Goal: Transaction & Acquisition: Purchase product/service

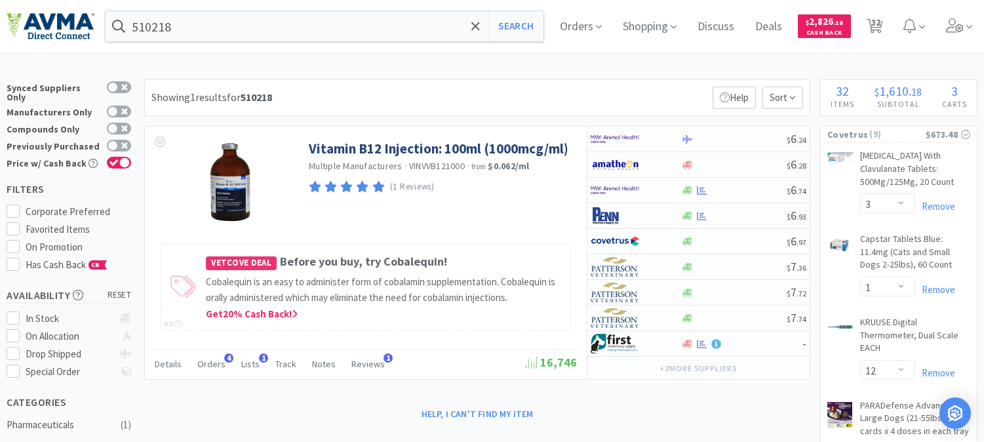
select select "3"
select select "1"
select select "12"
select select "2"
select select "1"
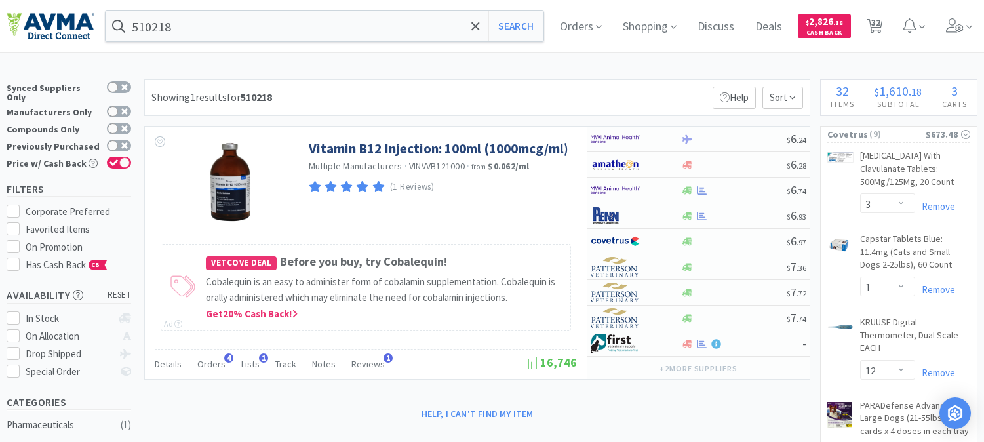
select select "3"
select select "1"
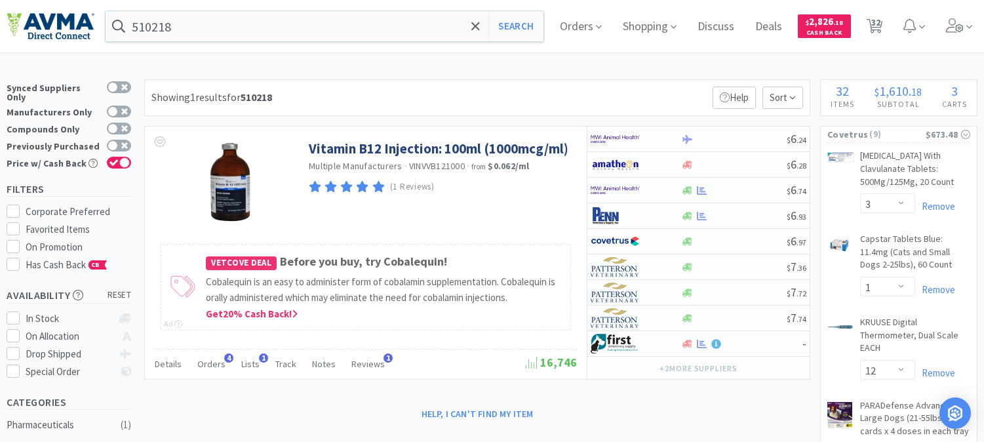
select select "1"
select select "3"
select select "1"
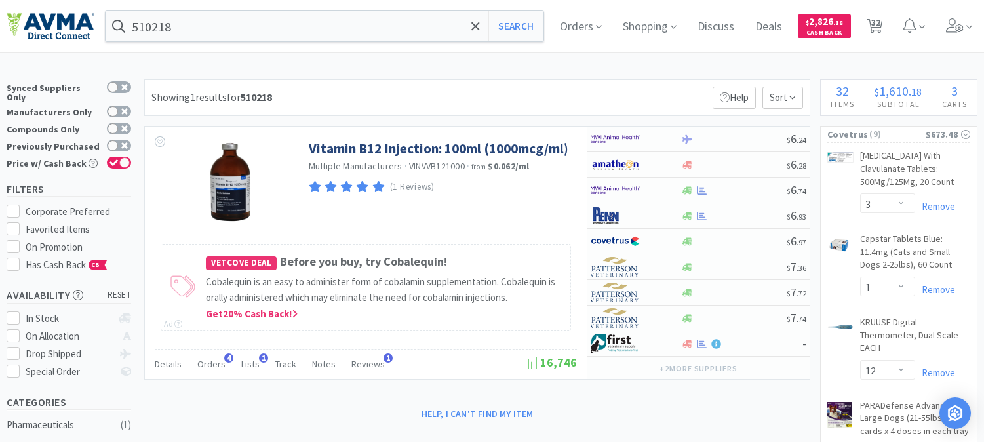
select select "3"
select select "1"
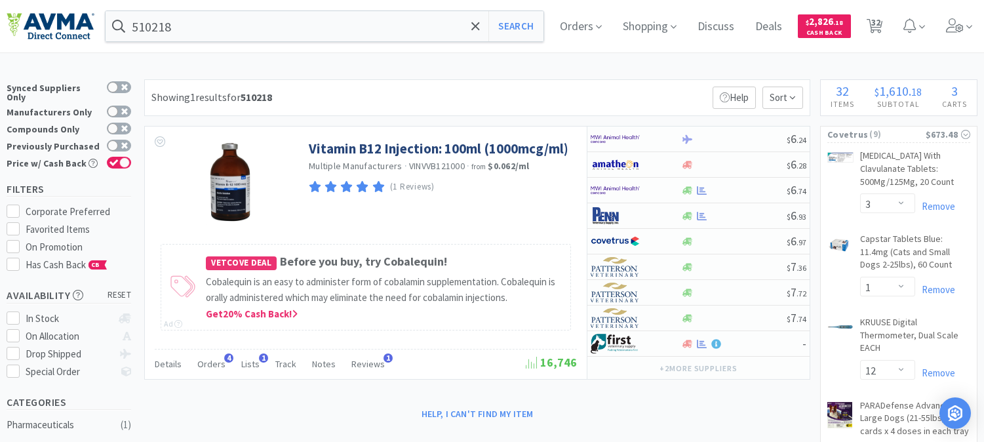
select select "1"
select select "10"
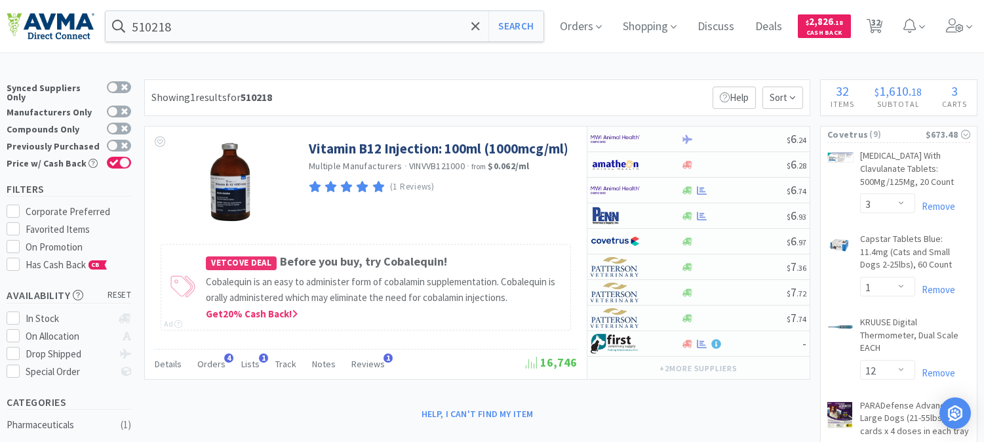
select select "1"
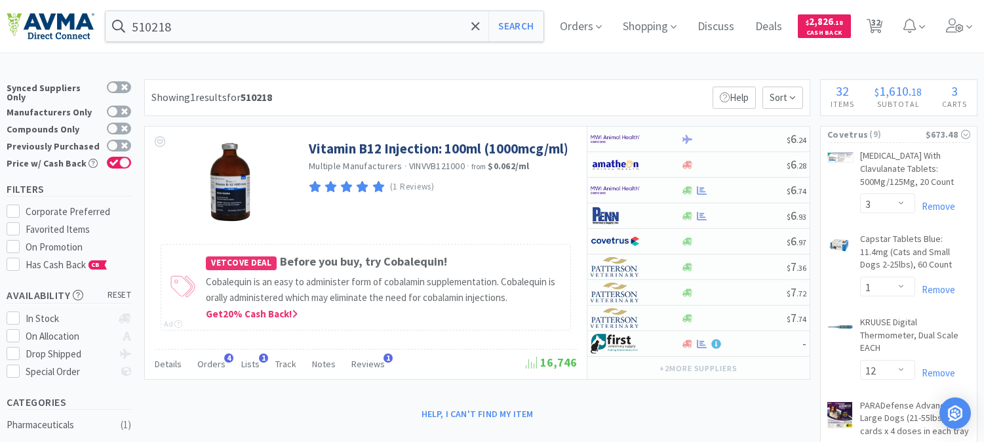
select select "4"
select select "1"
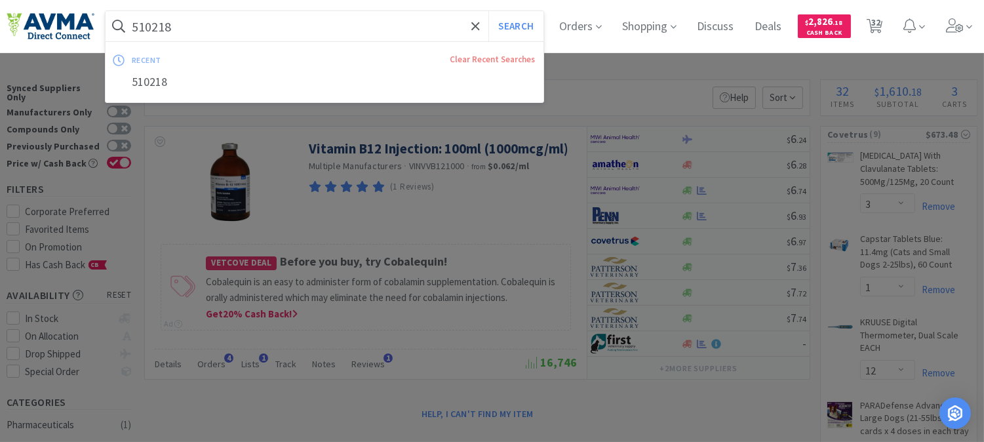
click at [230, 20] on input "510218" at bounding box center [325, 26] width 438 height 30
paste input "701004"
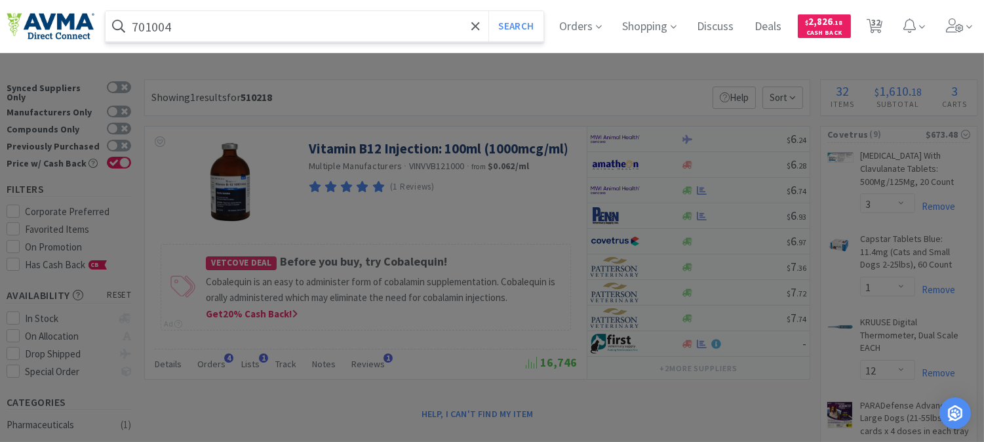
type input "701004"
click at [488, 11] on button "Search" at bounding box center [515, 26] width 54 height 30
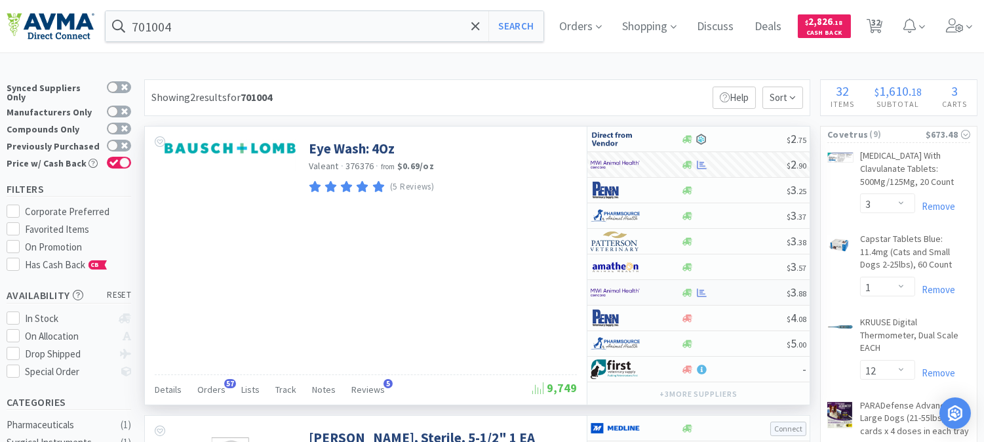
click at [617, 291] on img at bounding box center [615, 293] width 49 height 20
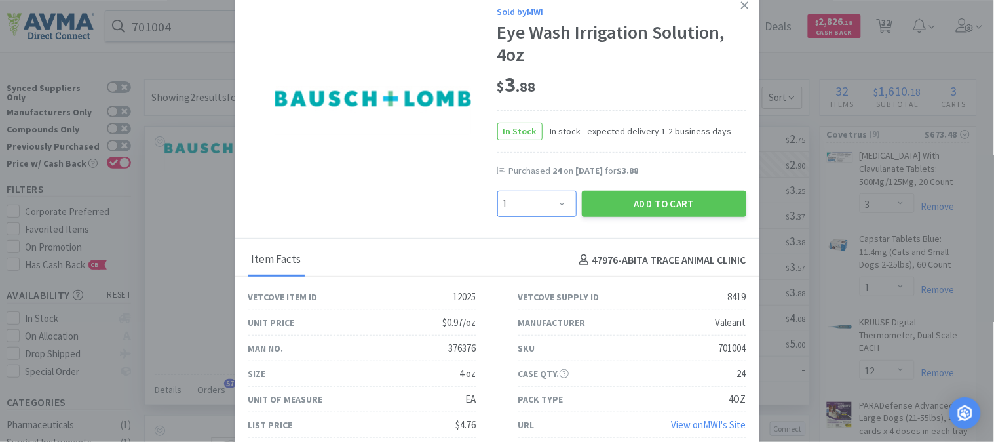
click at [556, 199] on select "Enter Quantity 1 2 3 4 5 6 7 8 9 10 11 12 13 14 15 16 17 18 19 20 Enter Quantity" at bounding box center [537, 204] width 79 height 26
select select "20"
click at [498, 191] on select "Enter Quantity 1 2 3 4 5 6 7 8 9 10 11 12 13 14 15 16 17 18 19 20 Enter Quantity" at bounding box center [537, 204] width 79 height 26
click at [633, 202] on button "Add to Cart" at bounding box center [664, 204] width 165 height 26
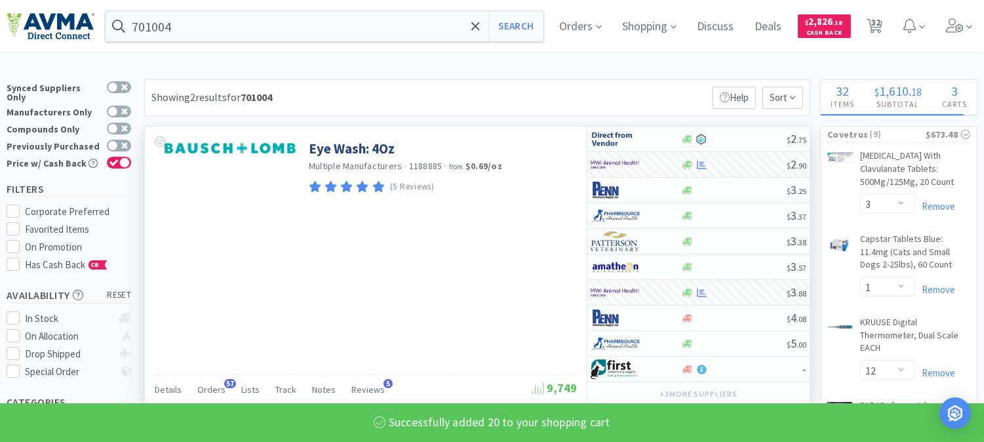
select select "20"
select select "1"
select select "3"
select select "1"
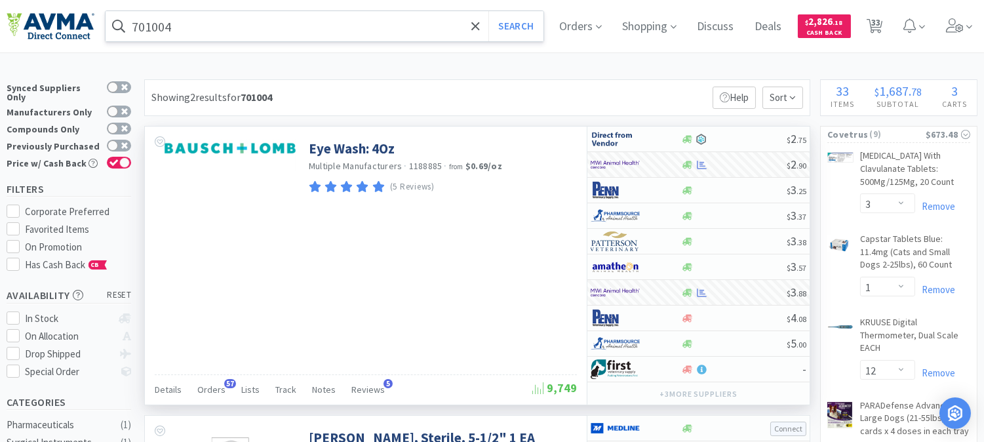
click at [220, 23] on input "701004" at bounding box center [325, 26] width 438 height 30
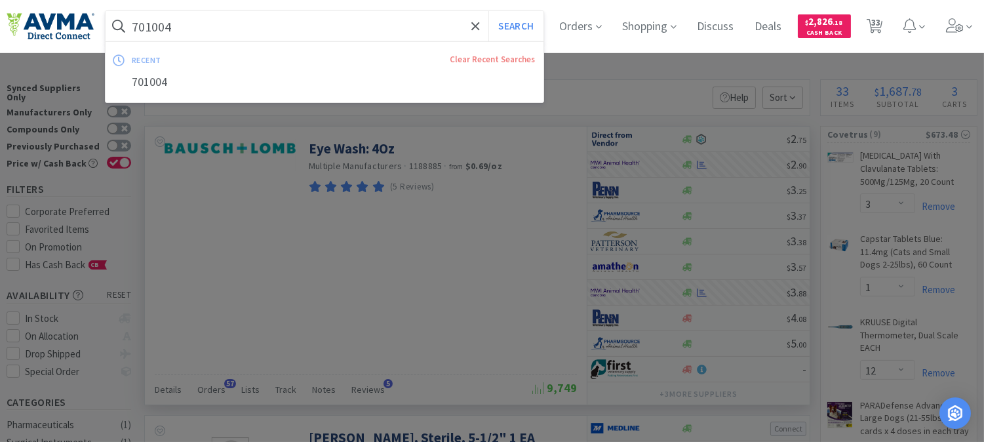
paste input "071141"
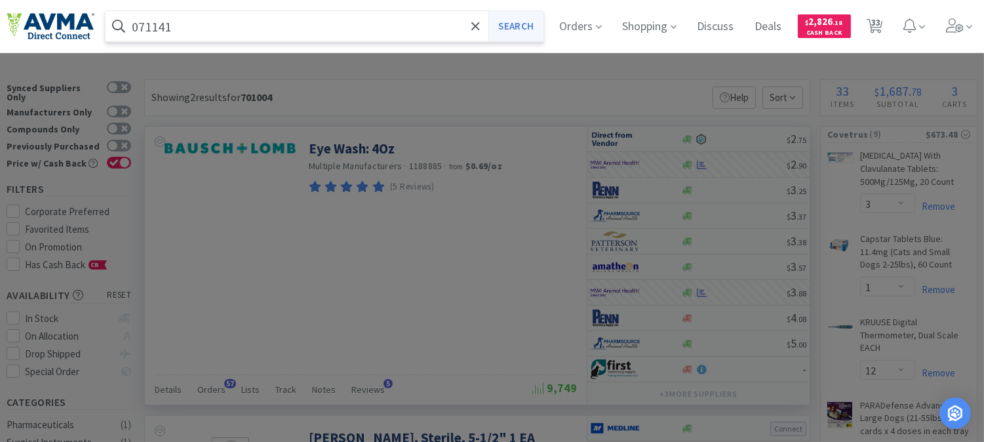
type input "071141"
click at [532, 22] on button "Search" at bounding box center [515, 26] width 54 height 30
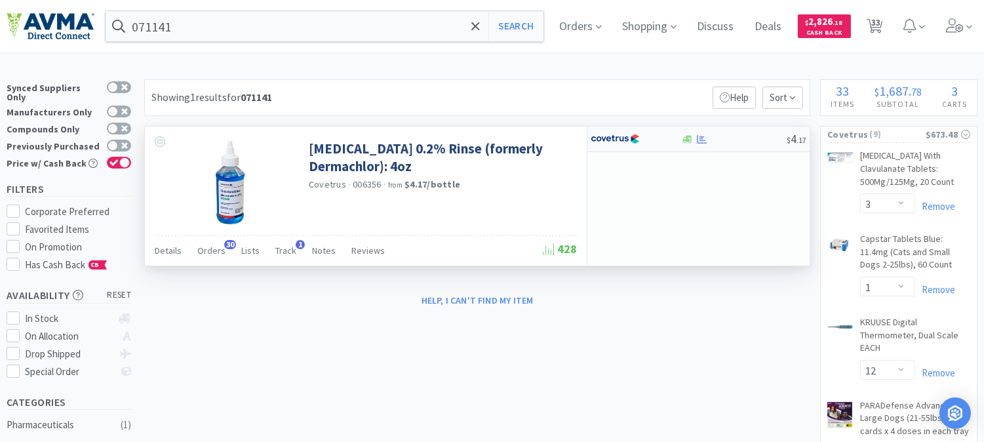
click at [603, 140] on img at bounding box center [615, 139] width 49 height 20
select select "1"
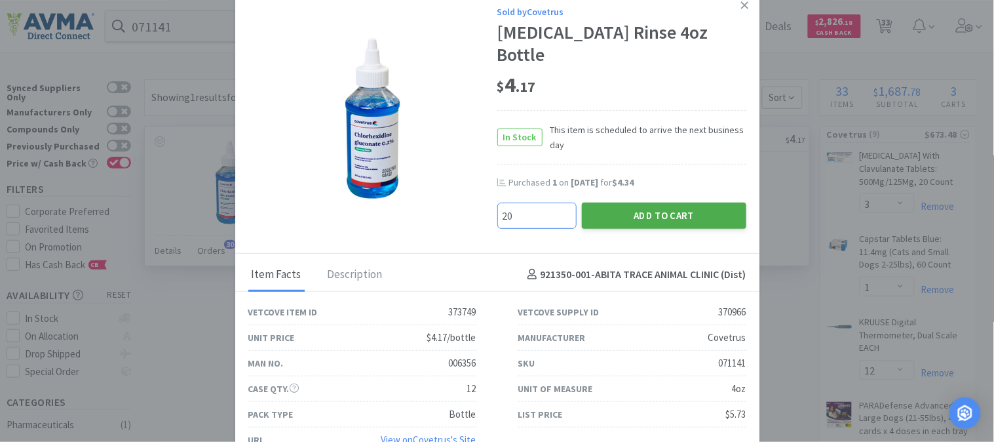
type input "20"
click at [654, 214] on button "Add to Cart" at bounding box center [664, 216] width 165 height 26
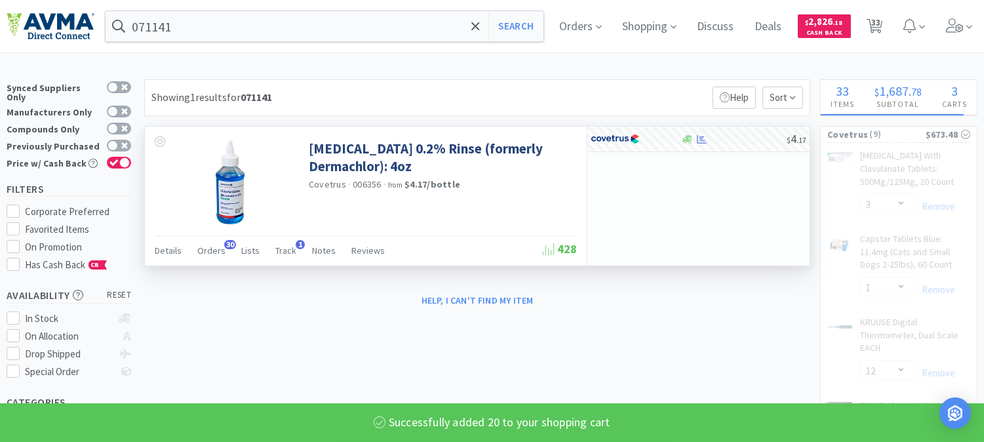
select select "20"
select select "12"
select select "2"
select select "1"
select select "3"
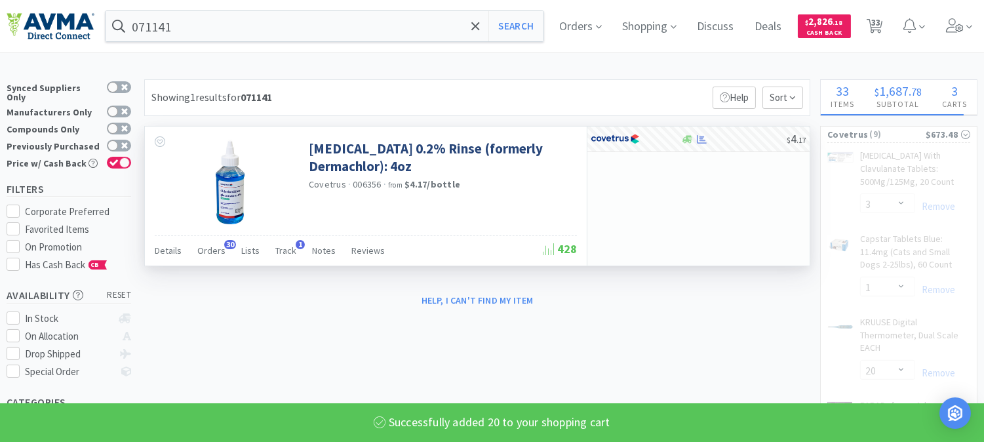
select select "1"
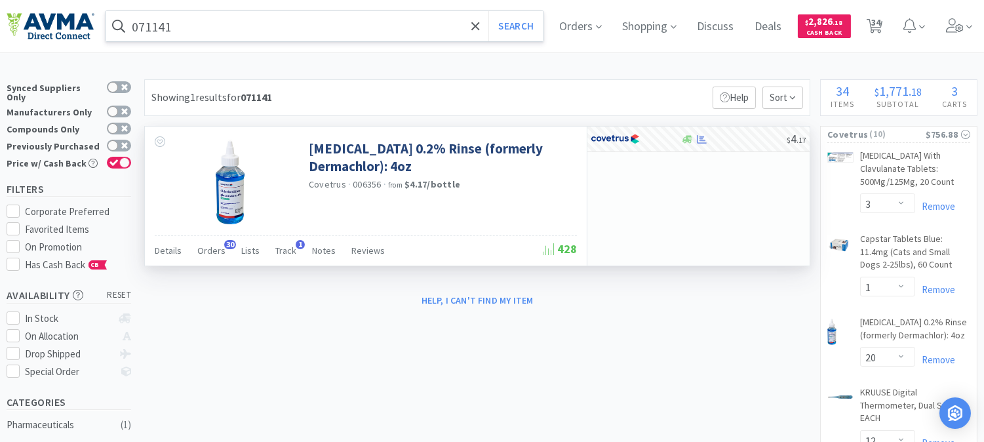
click at [187, 25] on input "071141" at bounding box center [325, 26] width 438 height 30
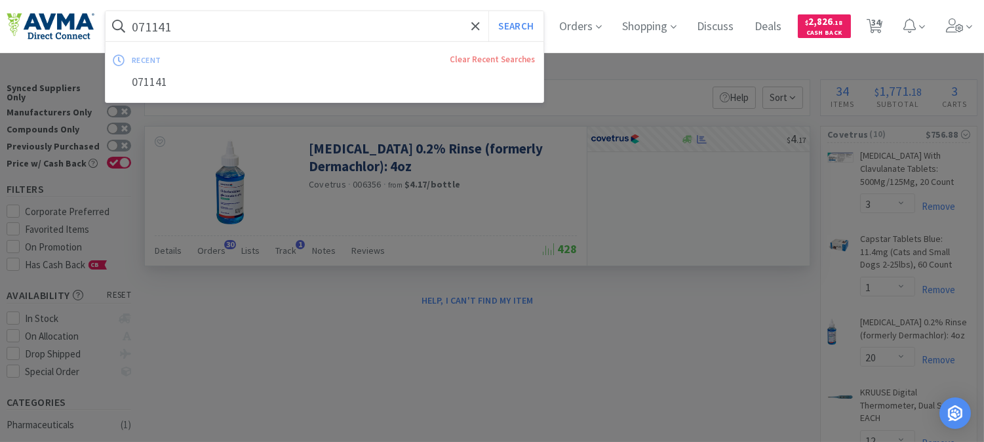
paste input "900100"
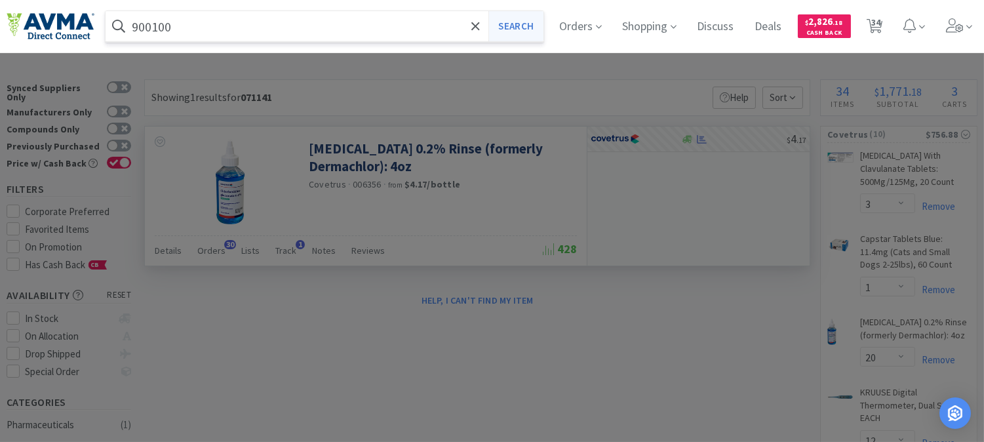
click at [532, 21] on button "Search" at bounding box center [515, 26] width 54 height 30
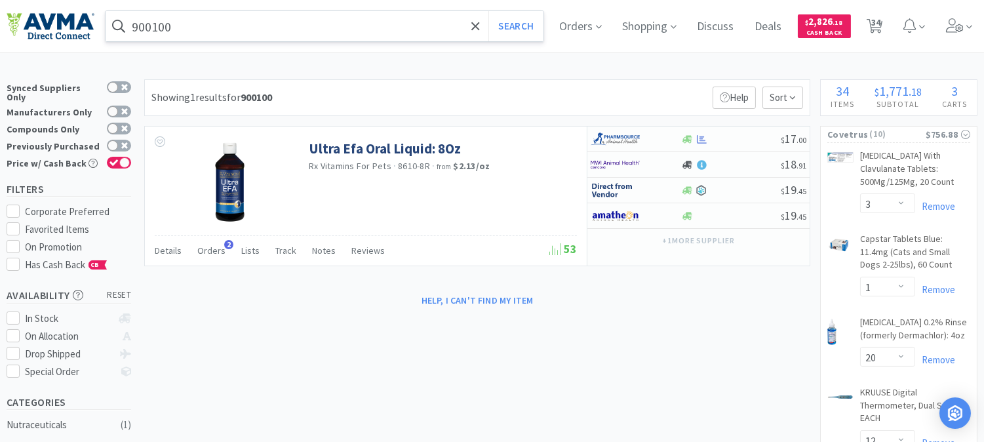
click at [207, 22] on input "900100" at bounding box center [325, 26] width 438 height 30
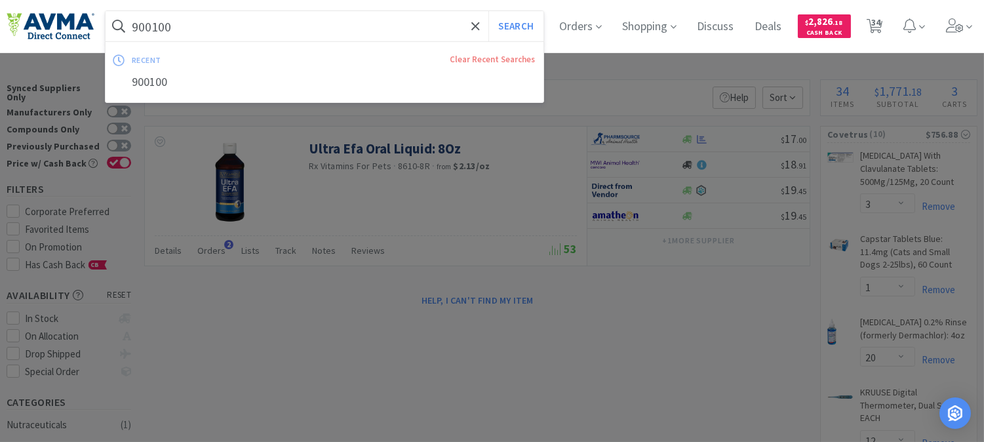
paste input "041125"
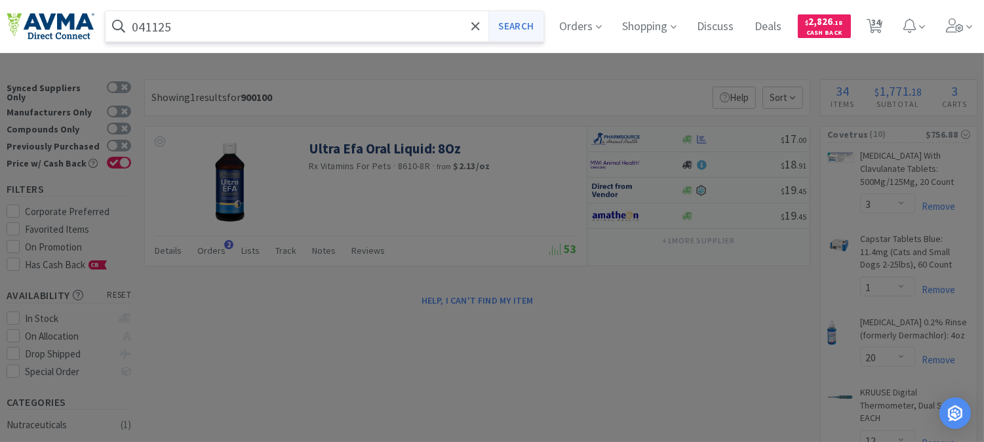
type input "041125"
click at [526, 23] on button "Search" at bounding box center [515, 26] width 54 height 30
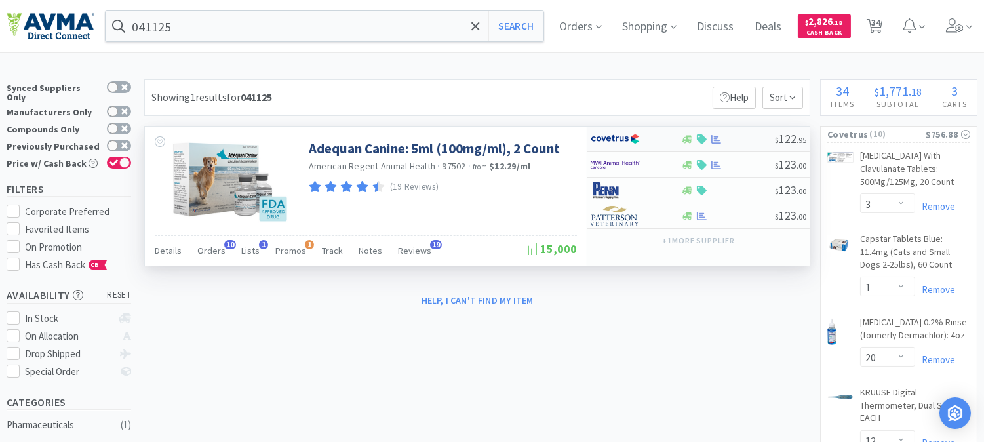
click at [605, 135] on img at bounding box center [615, 139] width 49 height 20
select select "1"
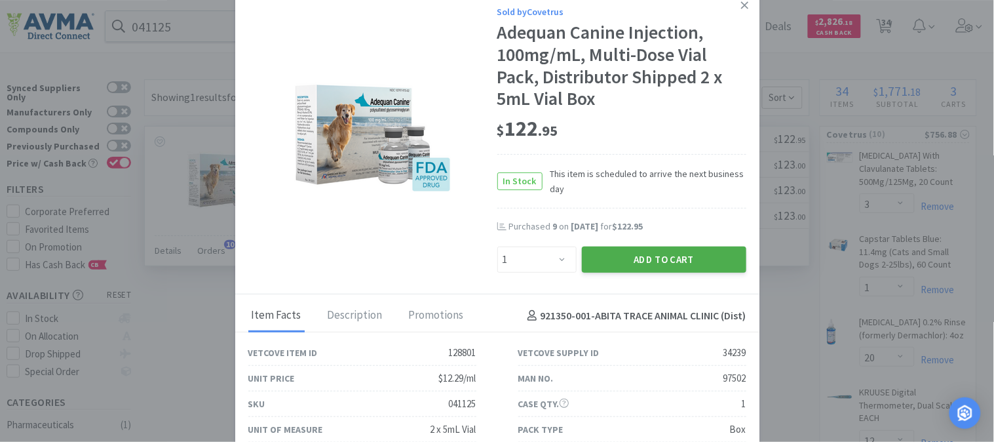
click at [631, 258] on button "Add to Cart" at bounding box center [664, 259] width 165 height 26
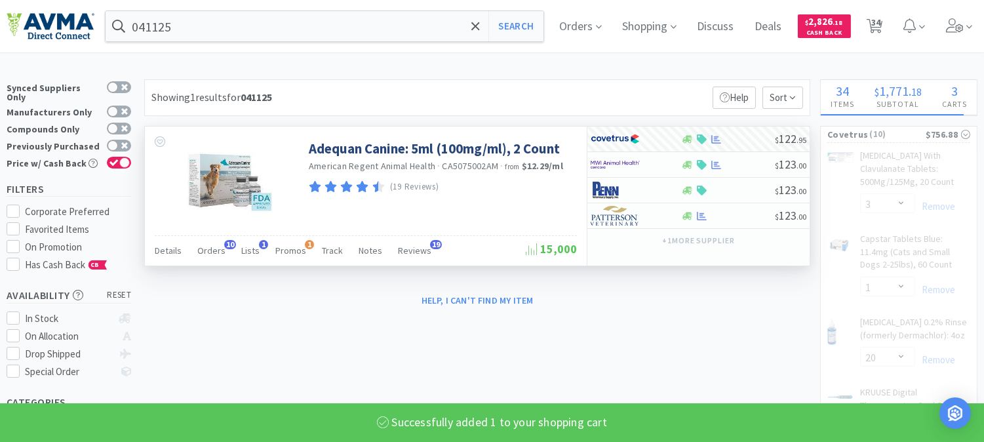
select select "1"
select select "3"
select select "1"
select select "20"
select select "12"
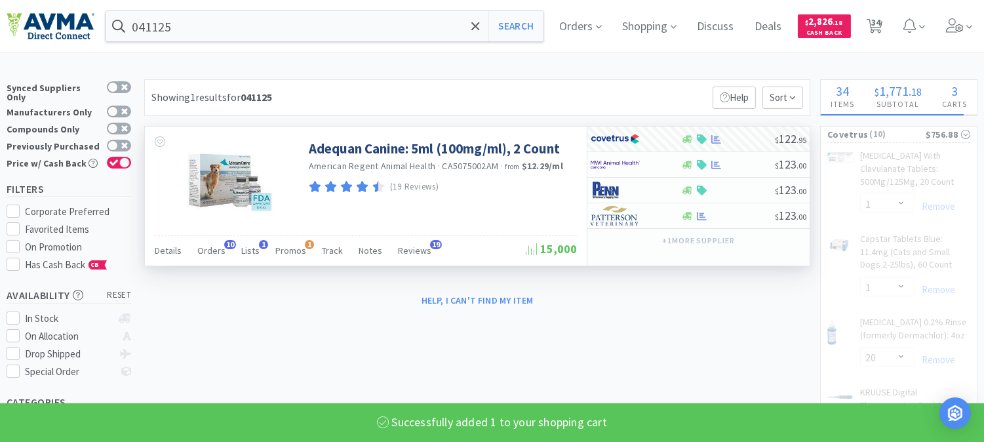
select select "2"
select select "1"
select select "3"
select select "1"
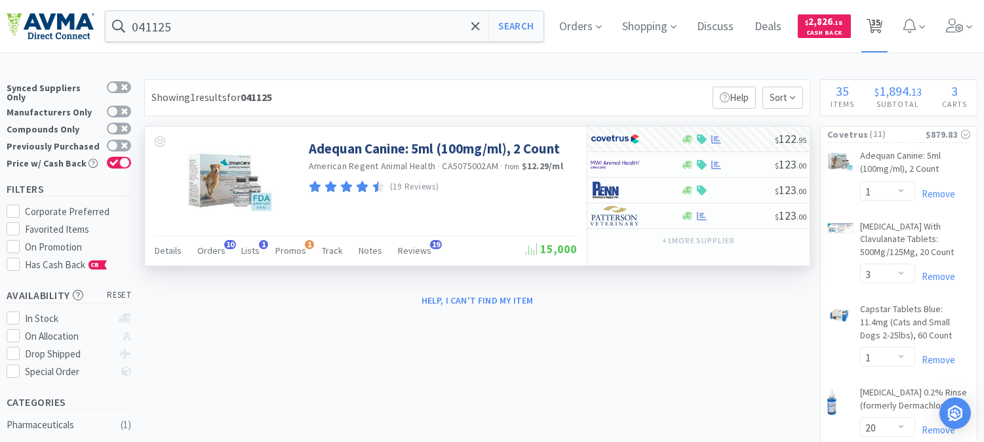
click at [880, 24] on span "35" at bounding box center [875, 22] width 9 height 52
select select "1"
select select "3"
select select "1"
select select "20"
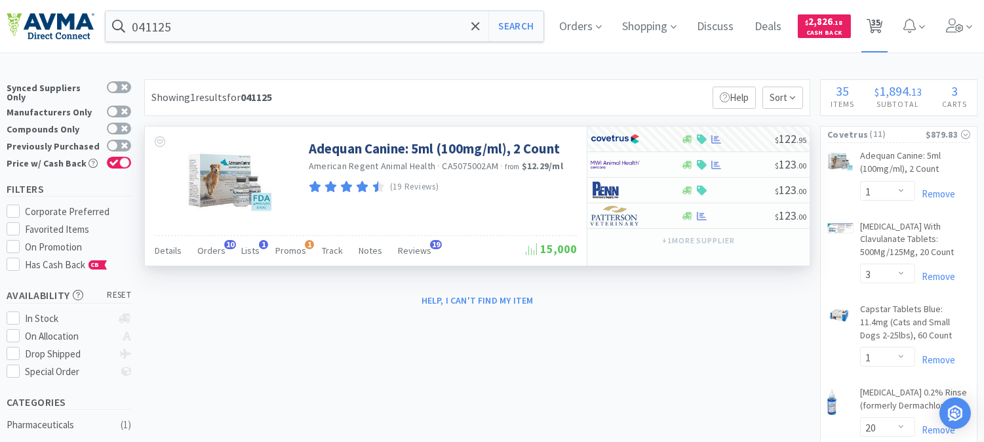
select select "12"
select select "2"
select select "1"
select select "3"
select select "1"
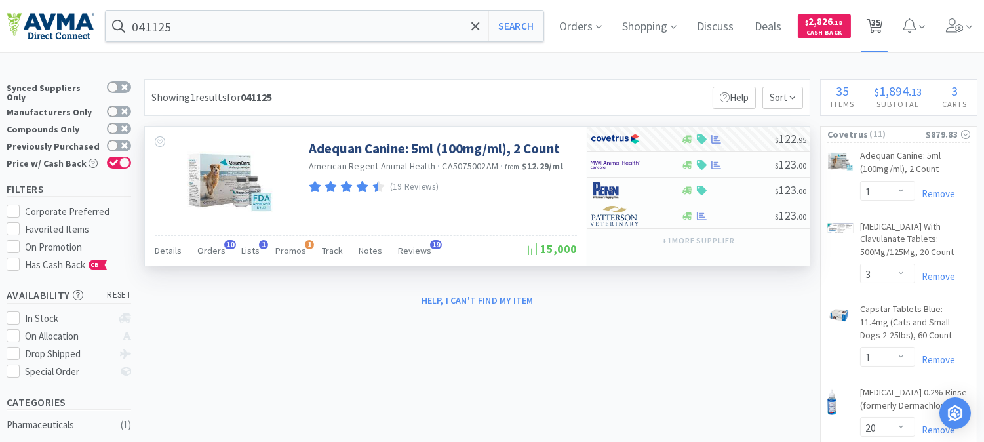
select select "1"
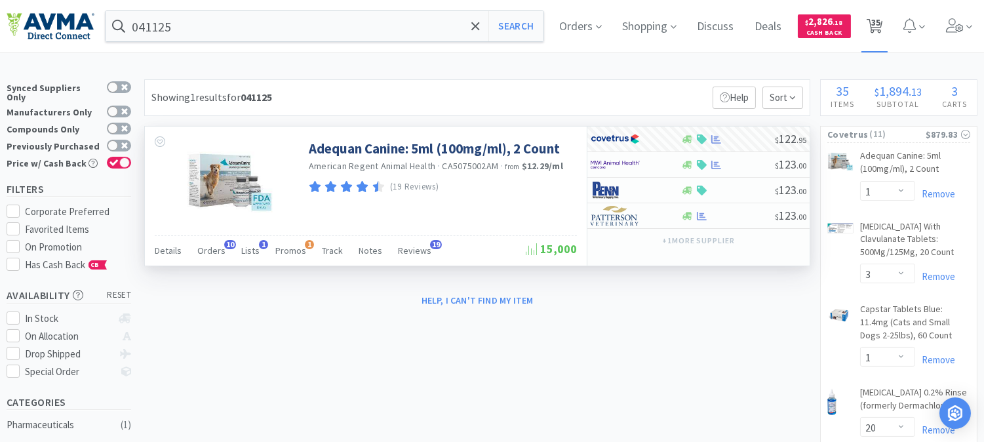
select select "1"
select select "3"
select select "20"
select select "1"
select select "3"
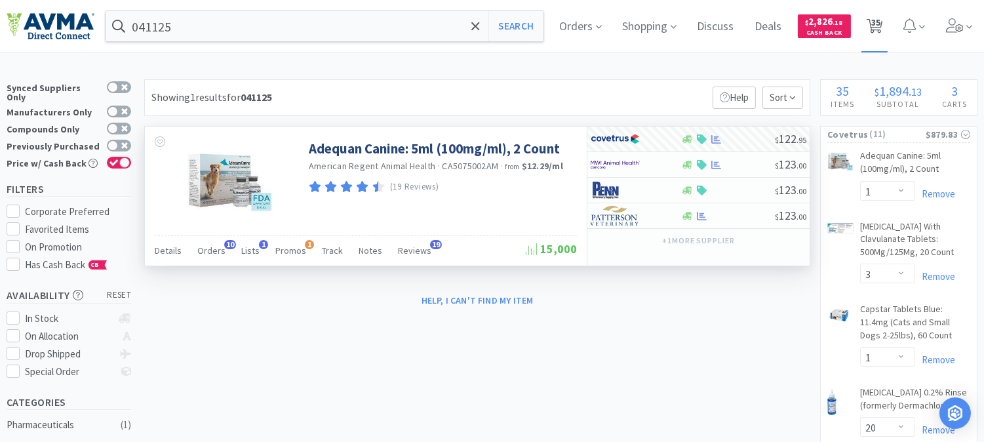
select select "1"
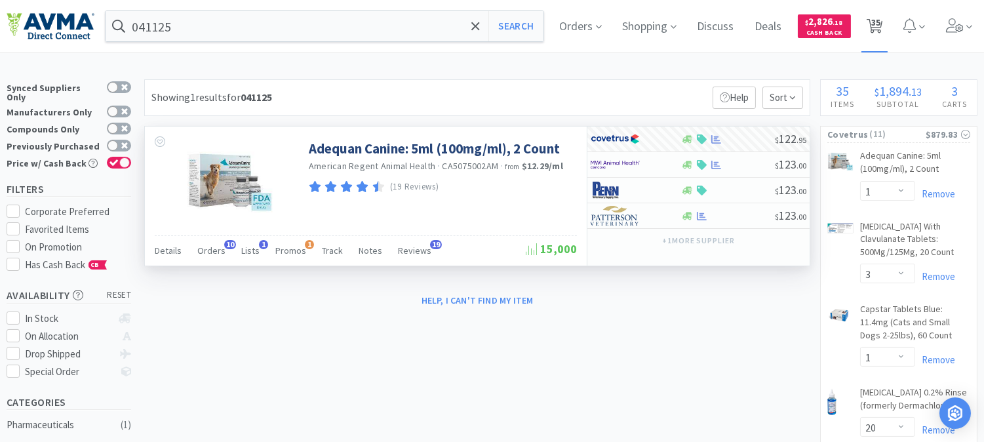
select select "1"
select select "10"
select select "1"
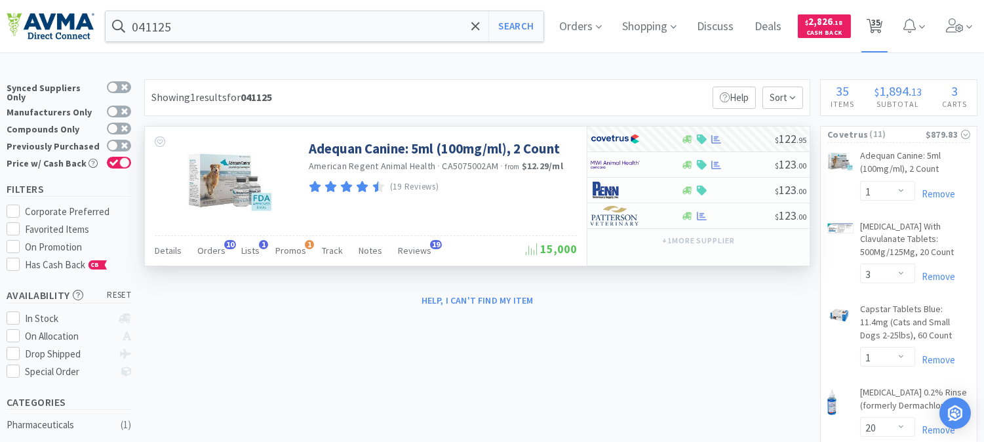
select select "1"
select select "4"
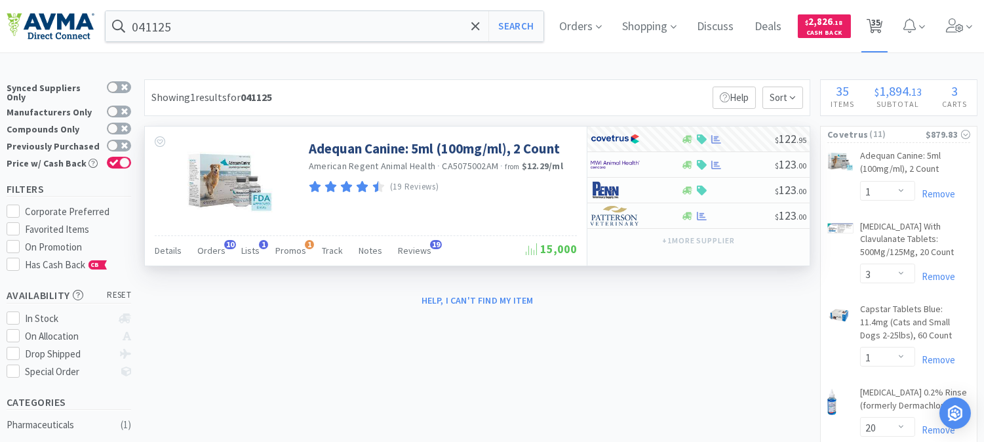
select select "1"
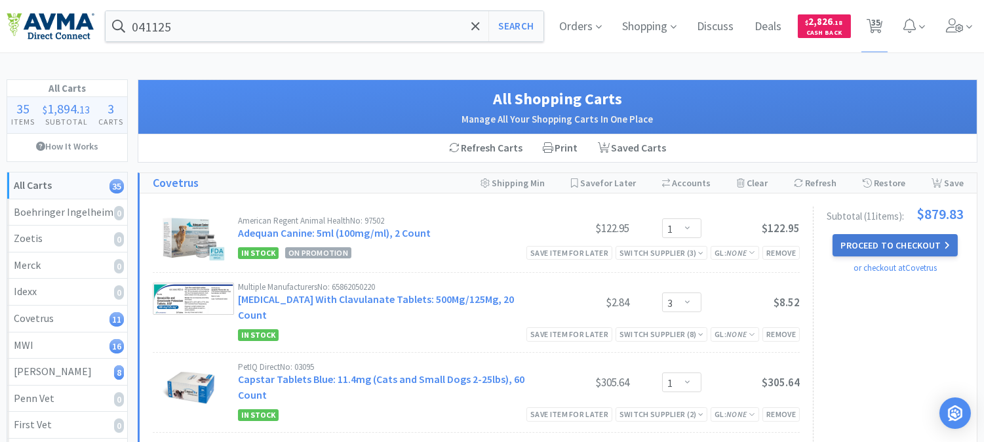
click at [911, 245] on button "Proceed to Checkout" at bounding box center [894, 245] width 125 height 22
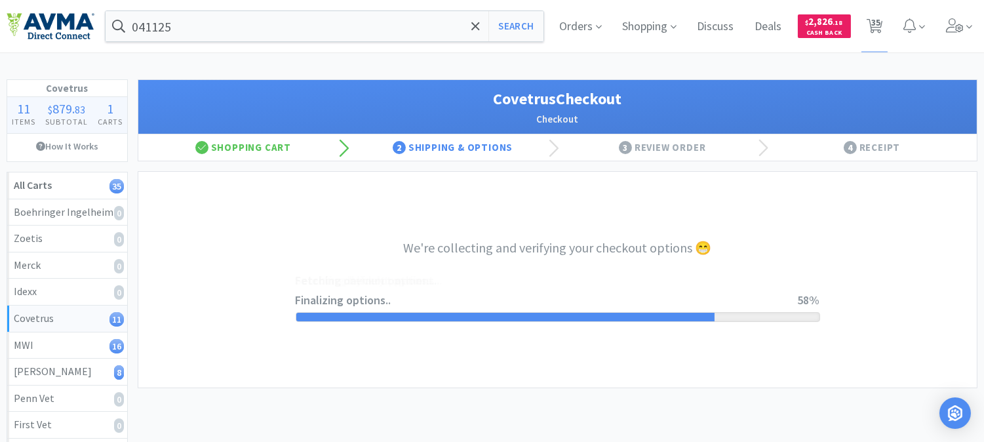
select select "9819313176618"
select select "cvt-standard-net"
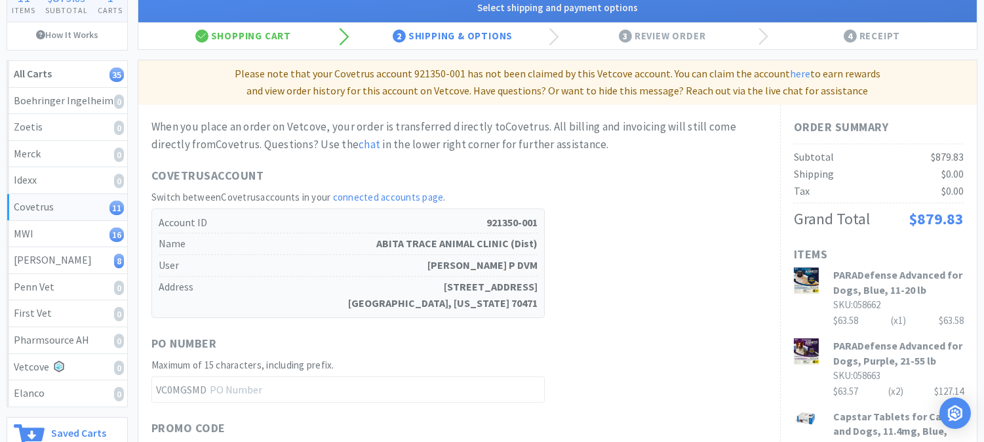
scroll to position [73, 0]
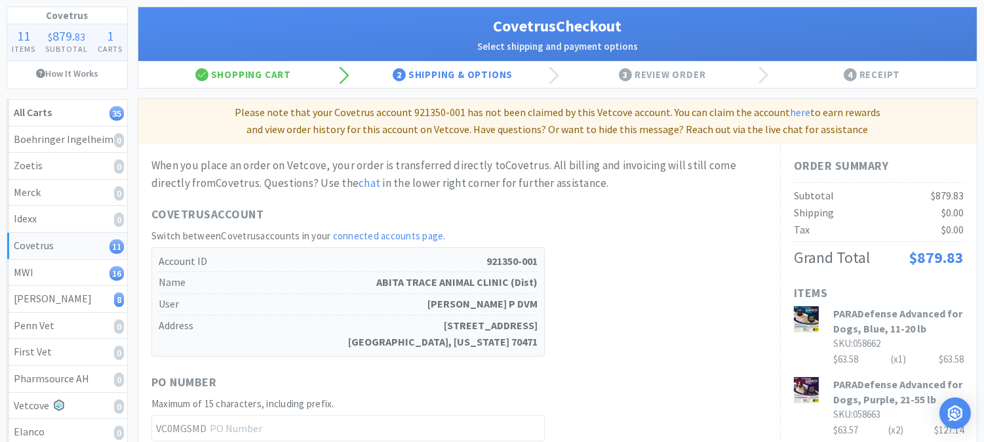
click at [794, 109] on link "here" at bounding box center [800, 112] width 20 height 13
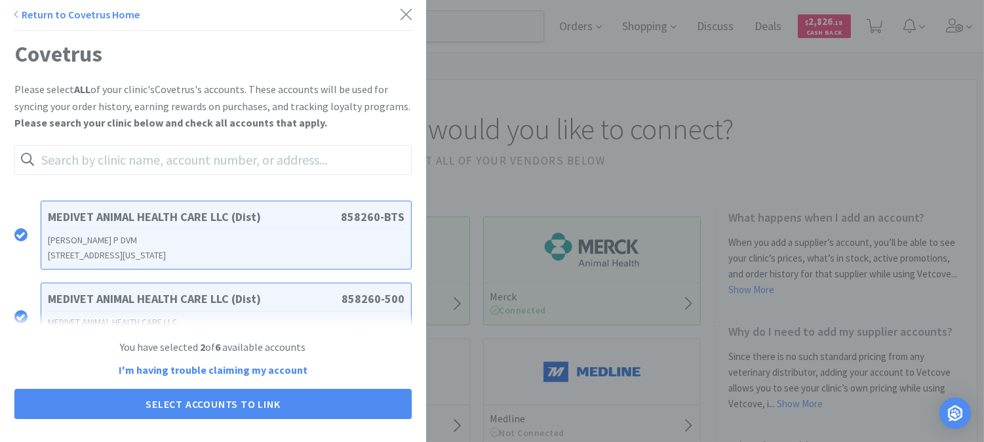
scroll to position [146, 0]
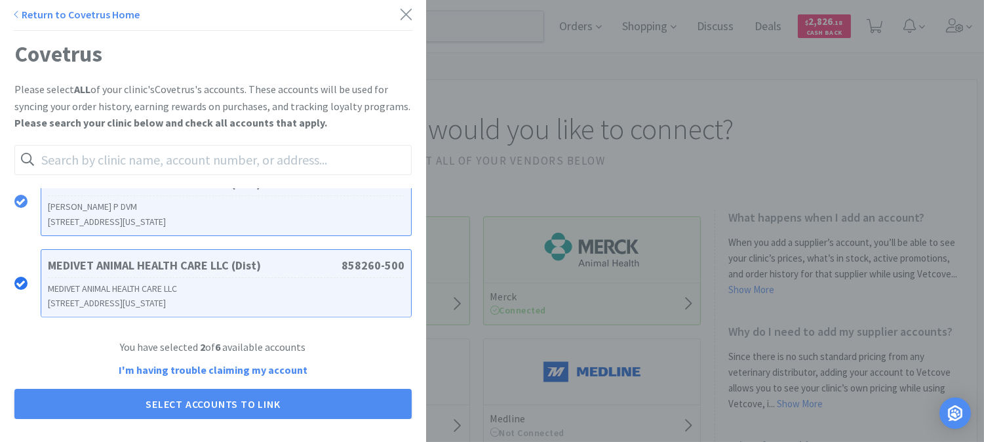
click at [24, 284] on icon at bounding box center [21, 284] width 10 height 10
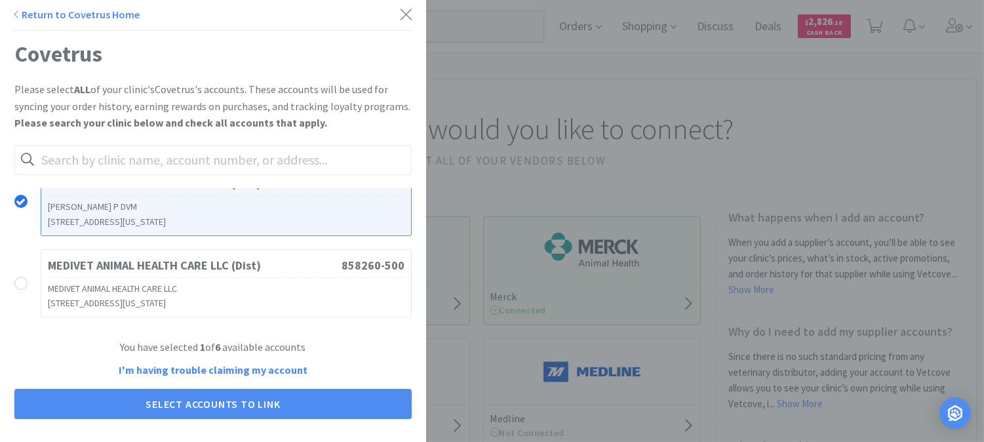
click at [23, 204] on icon at bounding box center [21, 202] width 10 height 10
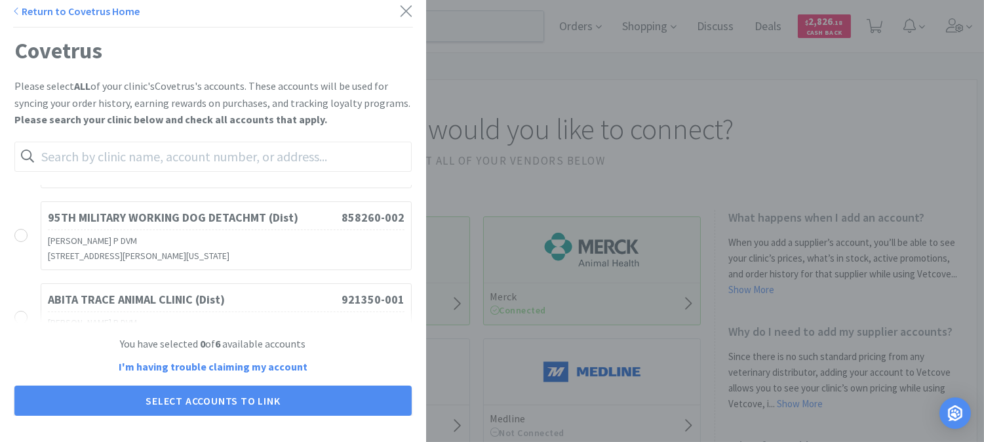
scroll to position [344, 0]
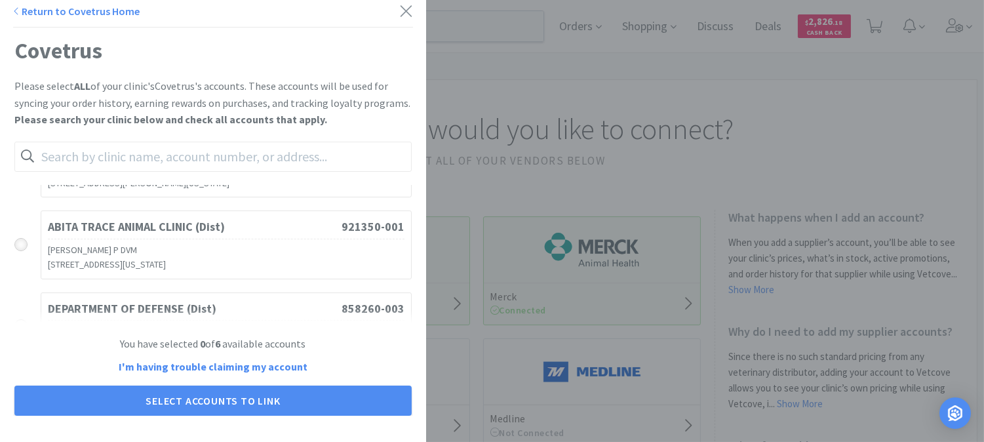
click at [23, 243] on icon at bounding box center [21, 245] width 10 height 10
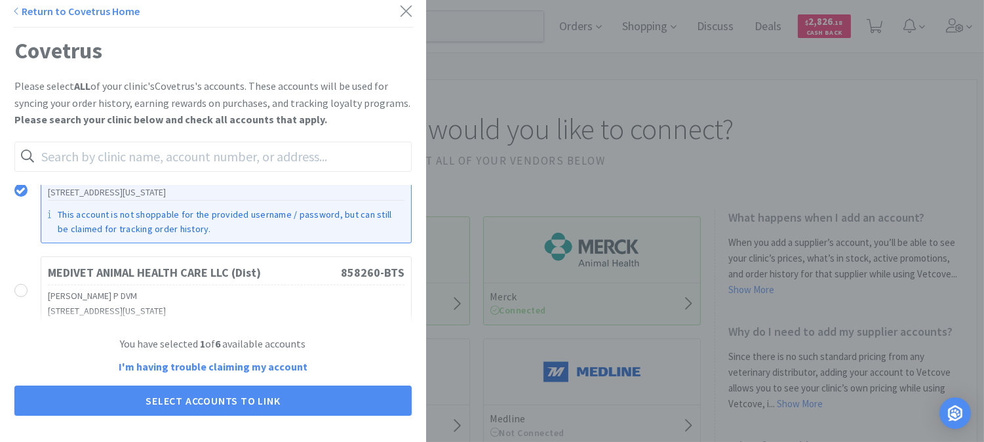
scroll to position [0, 0]
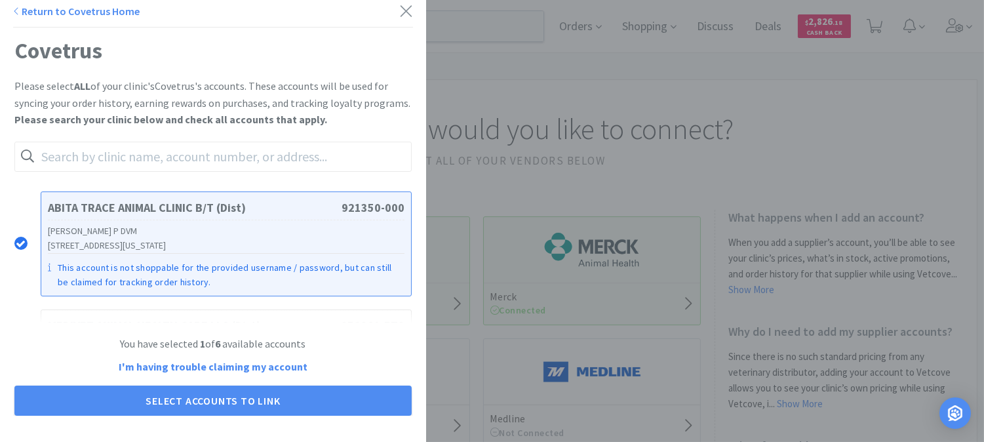
click at [20, 241] on icon at bounding box center [21, 244] width 10 height 10
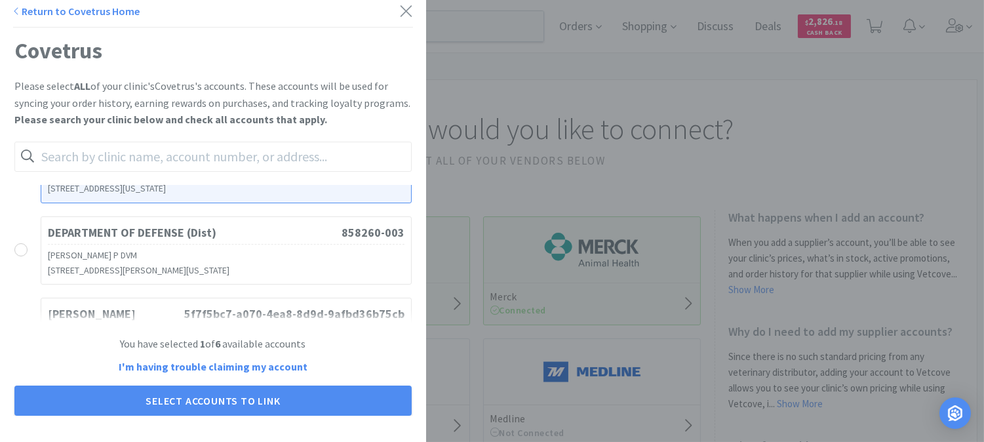
scroll to position [437, 0]
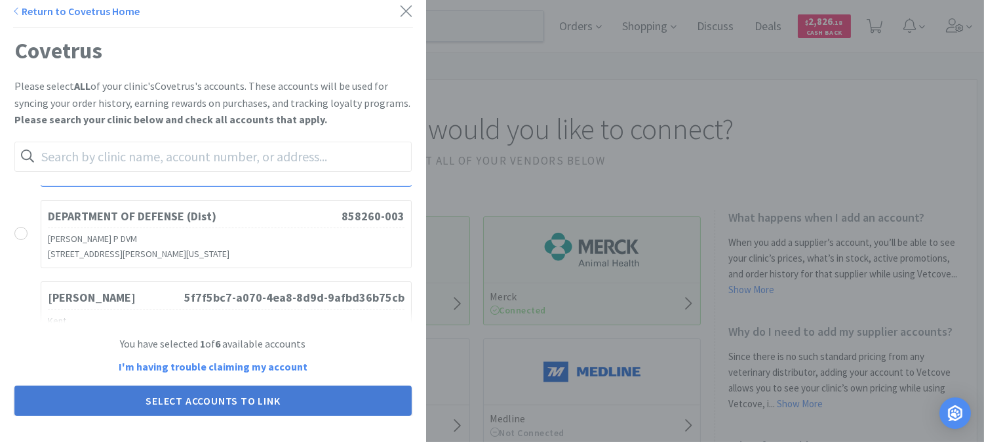
click at [211, 403] on button "Select Accounts to Link" at bounding box center [212, 400] width 397 height 30
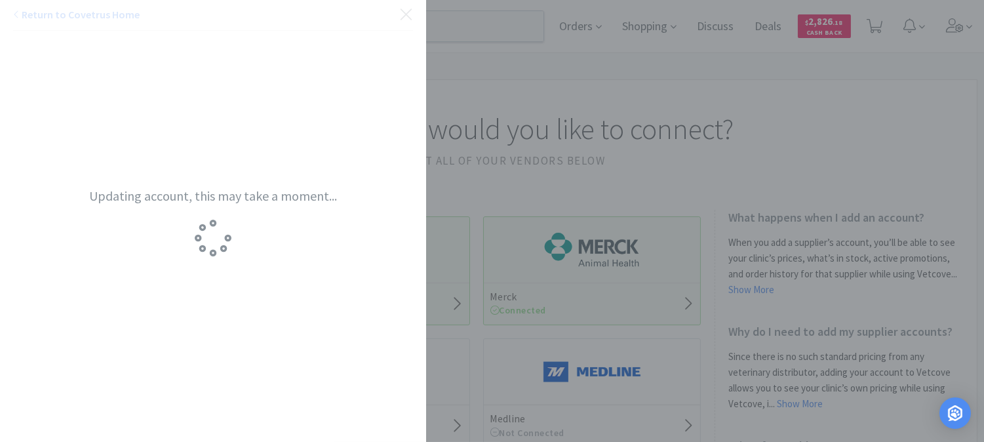
scroll to position [0, 0]
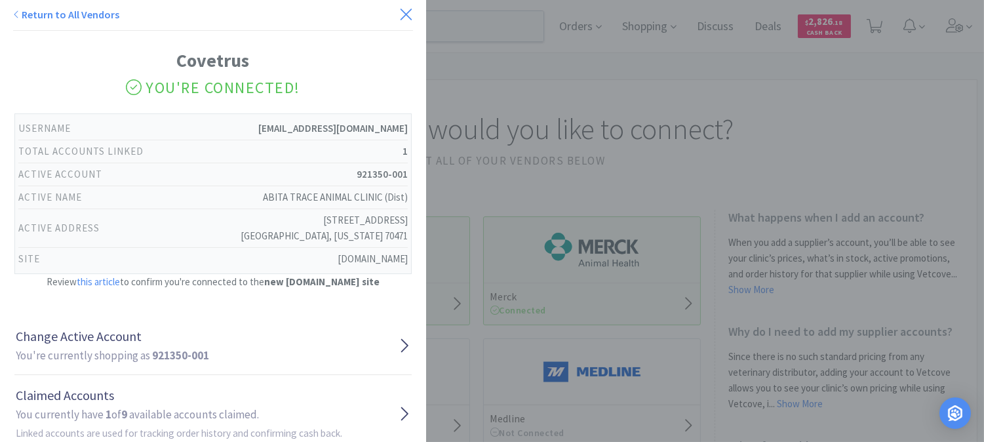
click at [399, 14] on icon at bounding box center [406, 14] width 14 height 18
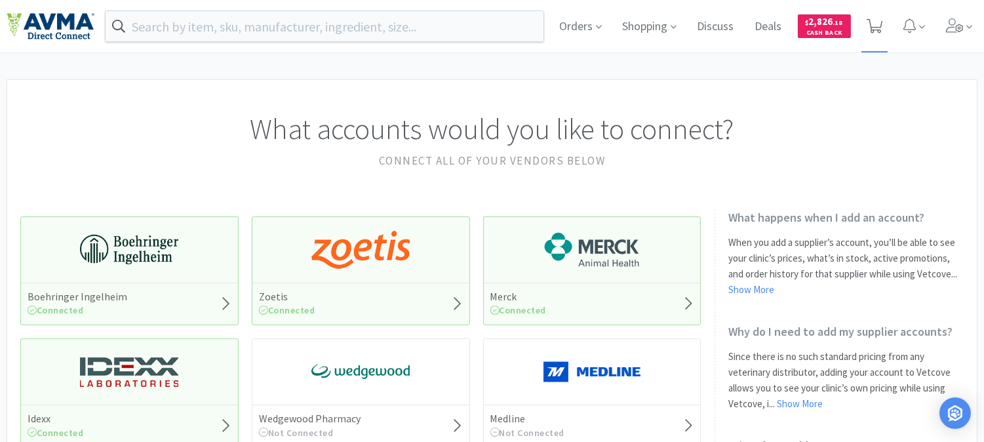
click at [880, 23] on icon at bounding box center [875, 26] width 16 height 14
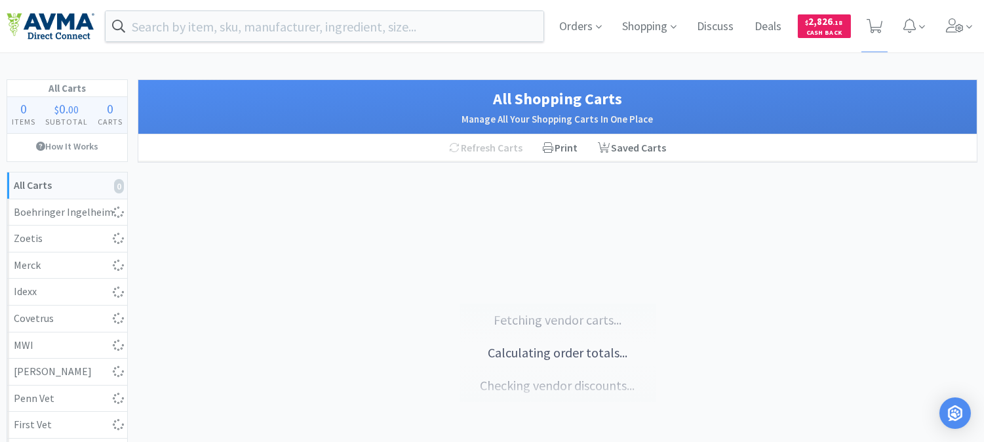
select select "1"
select select "3"
select select "1"
select select "20"
select select "12"
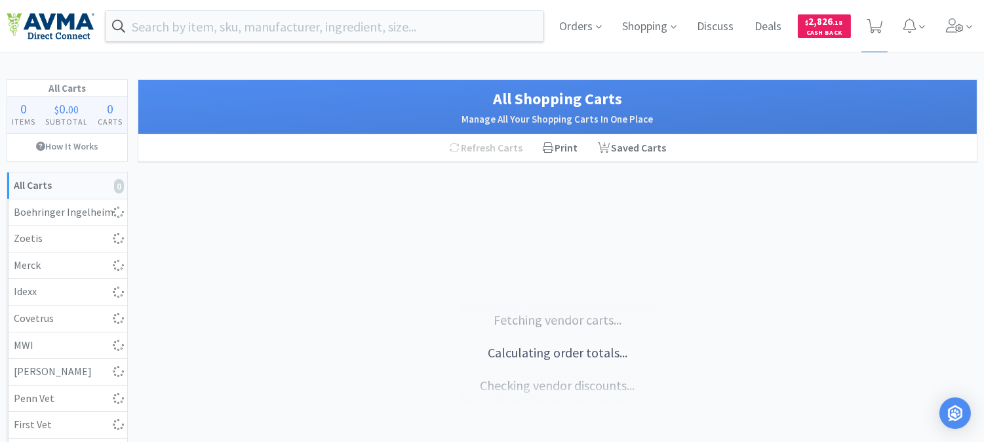
select select "2"
select select "1"
select select "3"
select select "1"
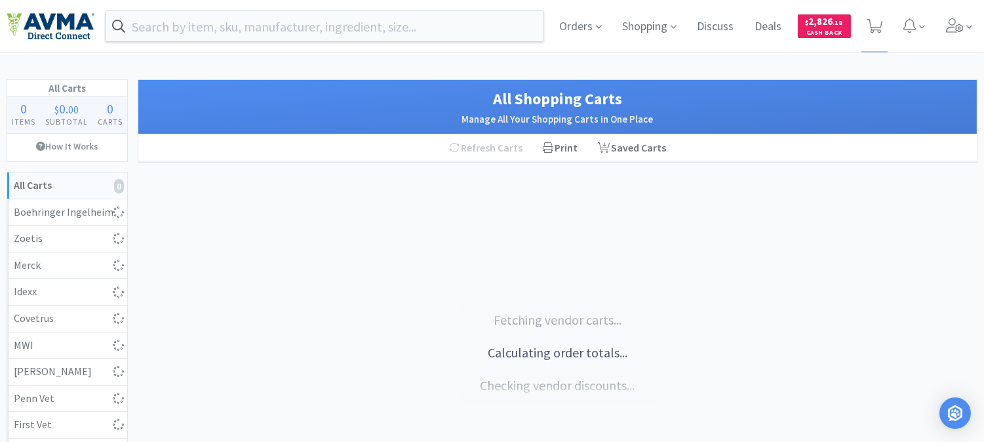
select select "1"
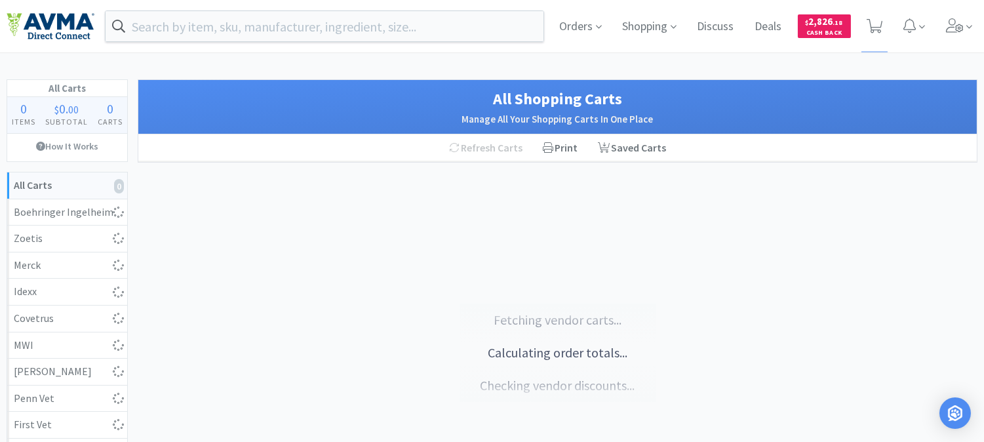
select select "3"
select select "20"
select select "1"
select select "3"
select select "1"
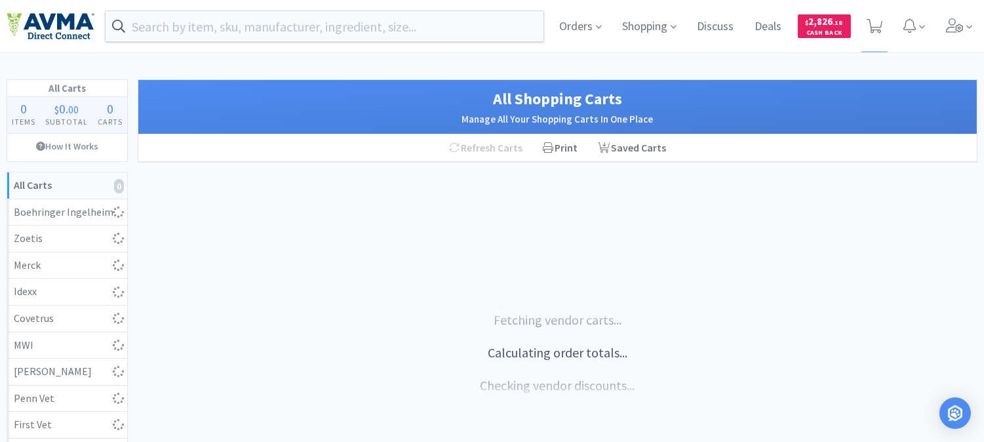
select select "1"
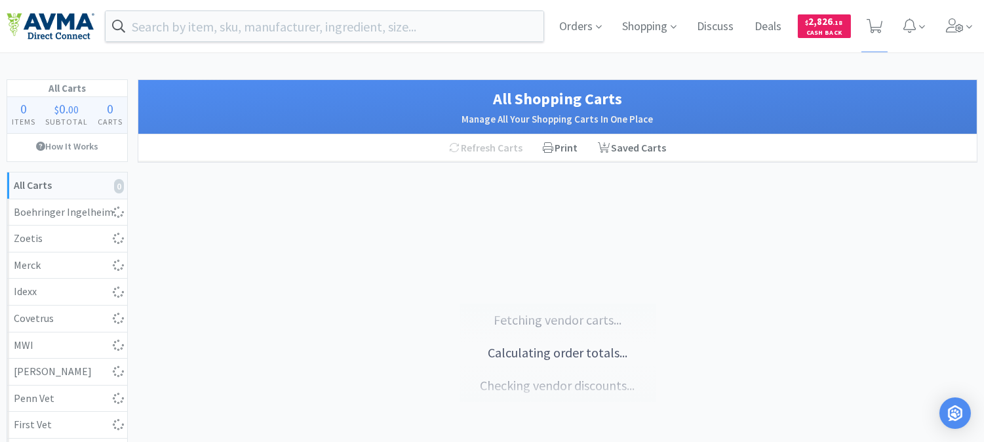
select select "1"
select select "10"
select select "1"
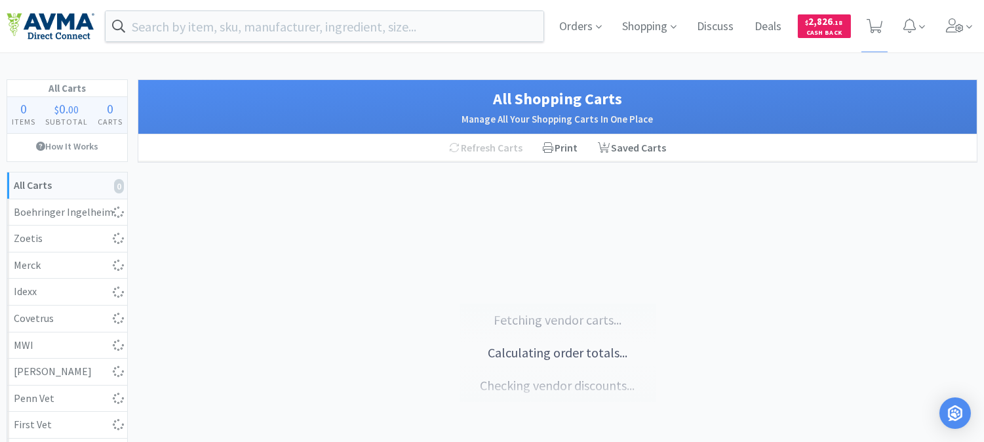
select select "1"
select select "4"
select select "1"
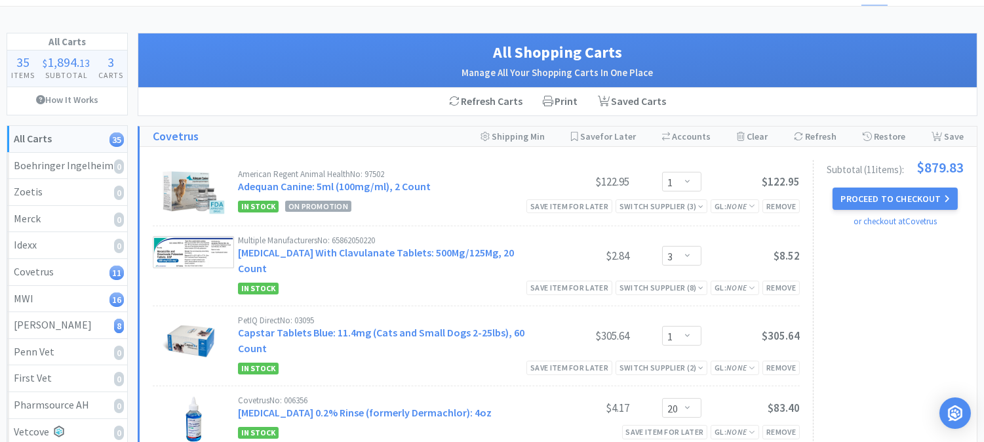
scroll to position [73, 0]
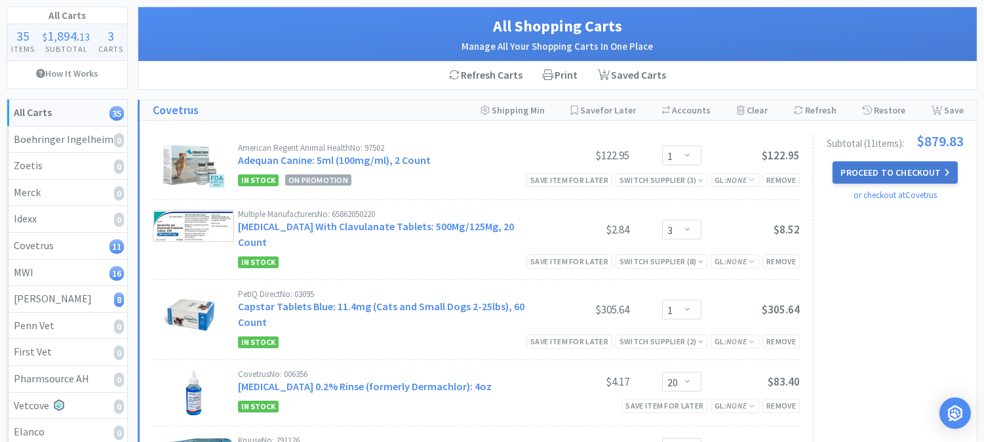
click at [890, 173] on button "Proceed to Checkout" at bounding box center [894, 172] width 125 height 22
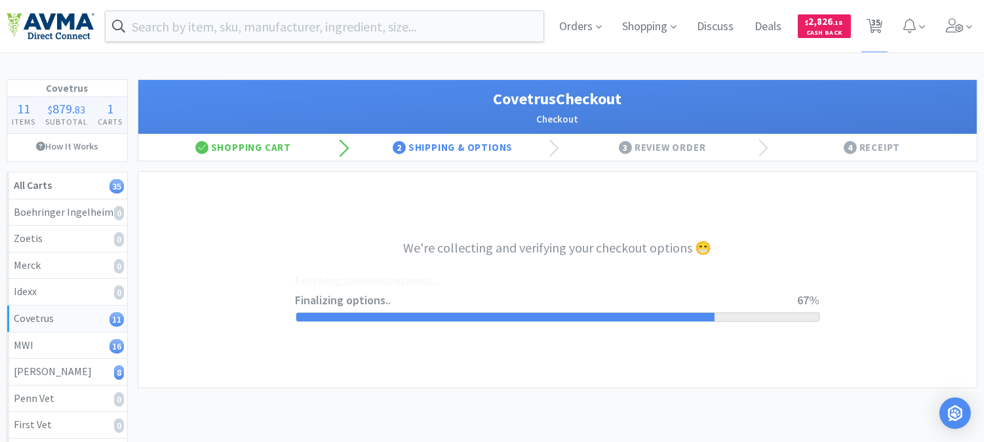
select select "9819313176618"
select select "cvt-standard-net"
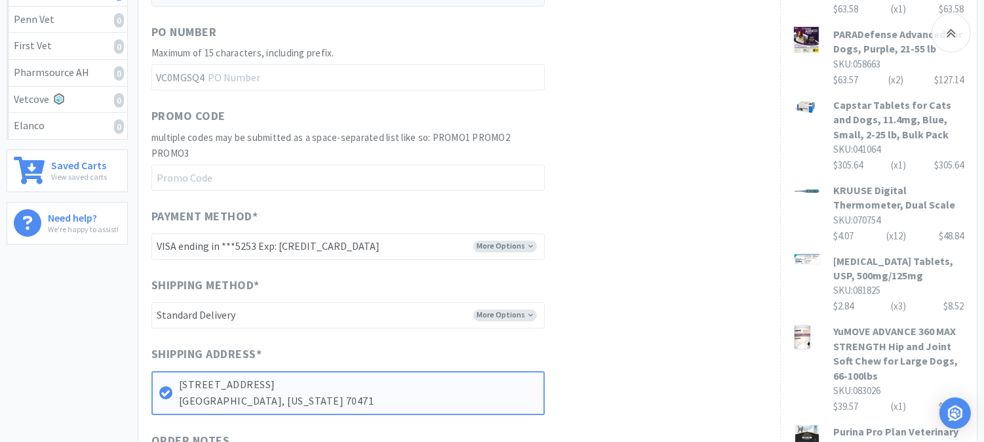
scroll to position [364, 0]
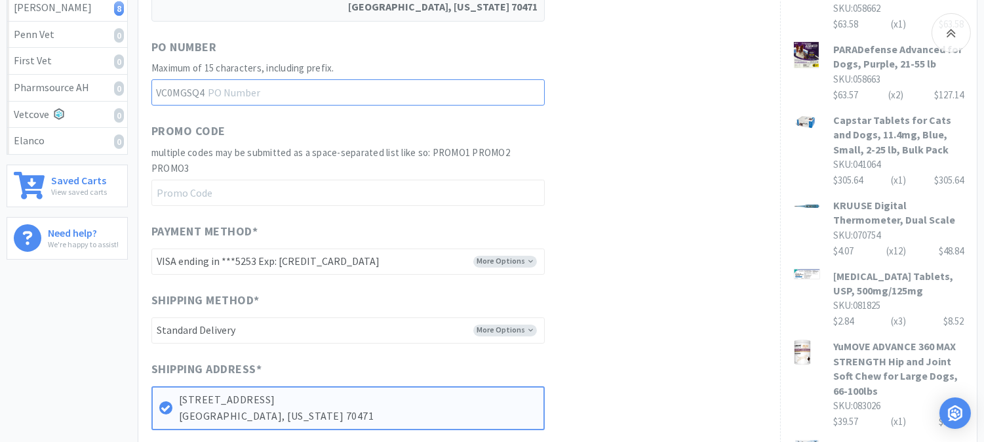
click at [271, 85] on input "text" at bounding box center [347, 92] width 393 height 26
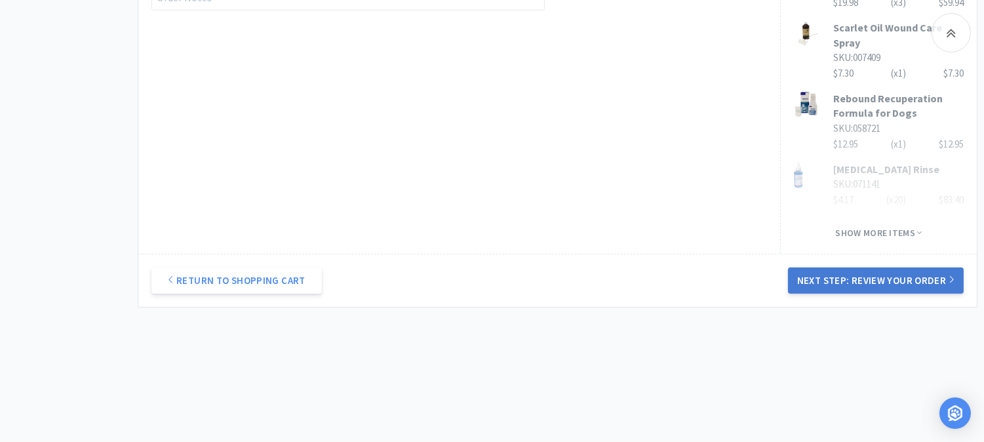
type input "52393"
click at [861, 294] on button "Next Step: Review Your Order" at bounding box center [876, 280] width 176 height 26
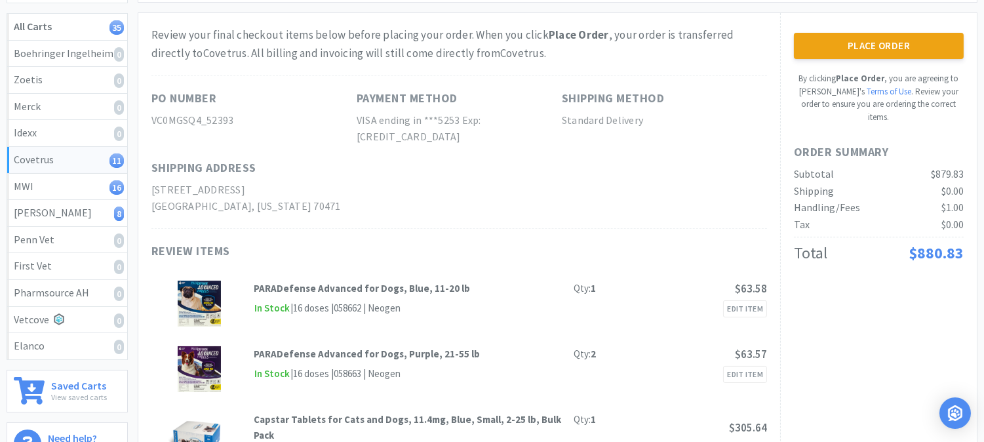
scroll to position [0, 0]
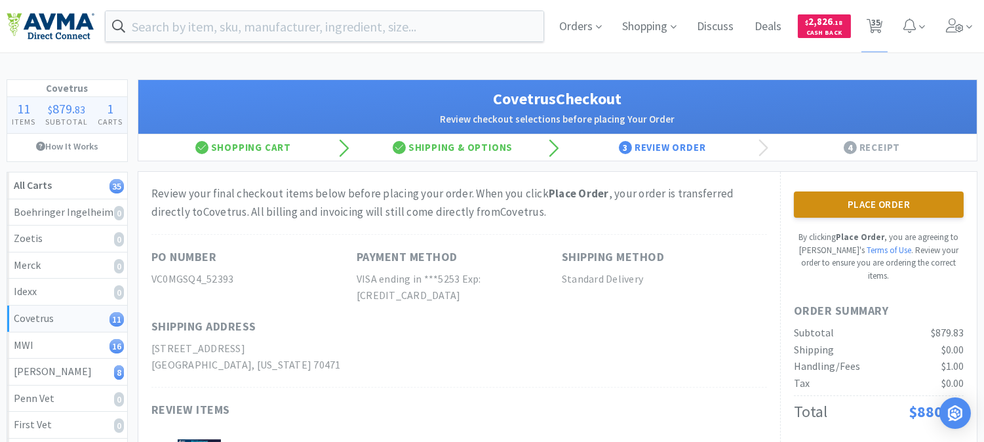
click at [876, 199] on button "Place Order" at bounding box center [879, 204] width 170 height 26
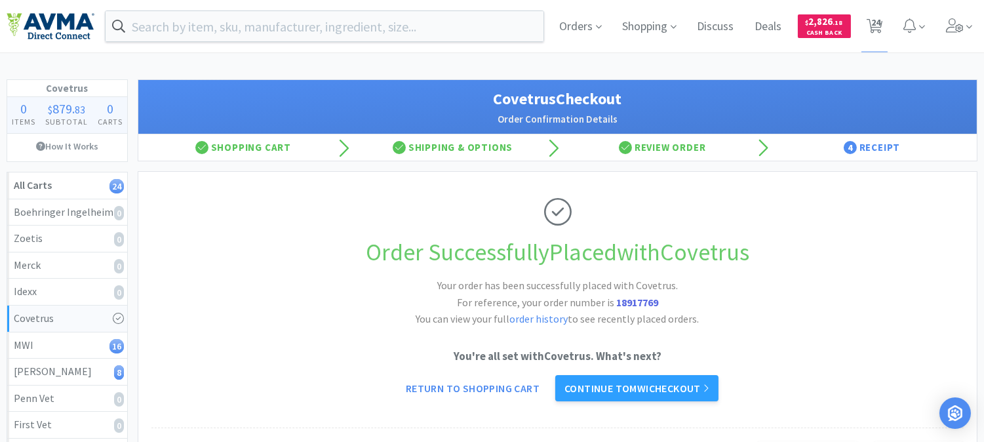
click at [650, 302] on strong "18917769" at bounding box center [637, 302] width 42 height 13
click at [649, 302] on strong "18917769" at bounding box center [637, 302] width 42 height 13
click at [649, 303] on strong "18917769" at bounding box center [637, 302] width 42 height 13
copy strong "18917769"
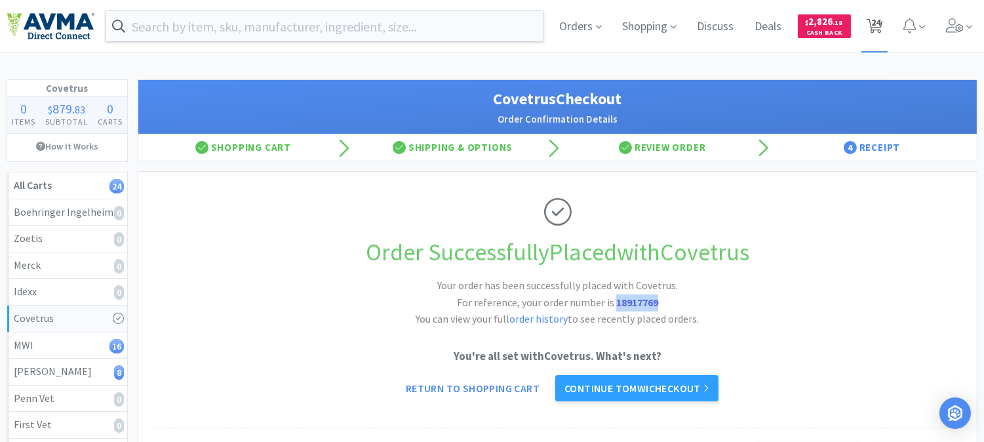
click at [878, 21] on span "24" at bounding box center [875, 22] width 9 height 52
select select "1"
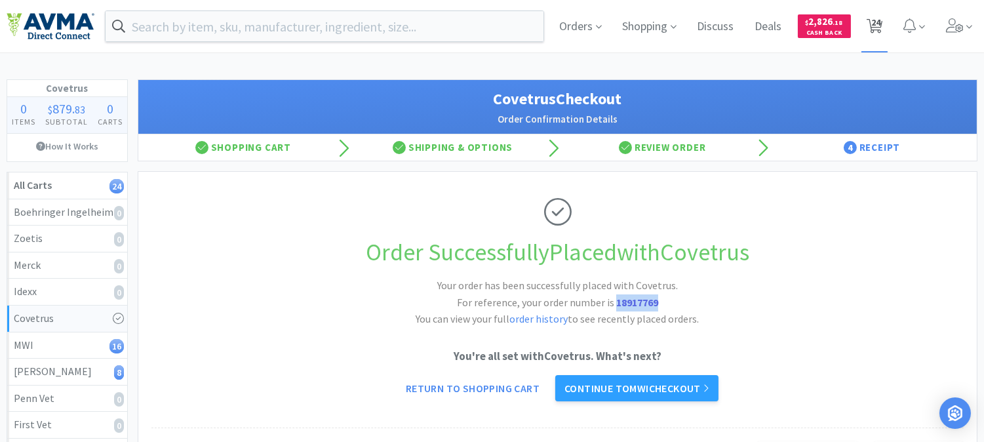
select select "3"
select select "20"
select select "1"
select select "3"
select select "1"
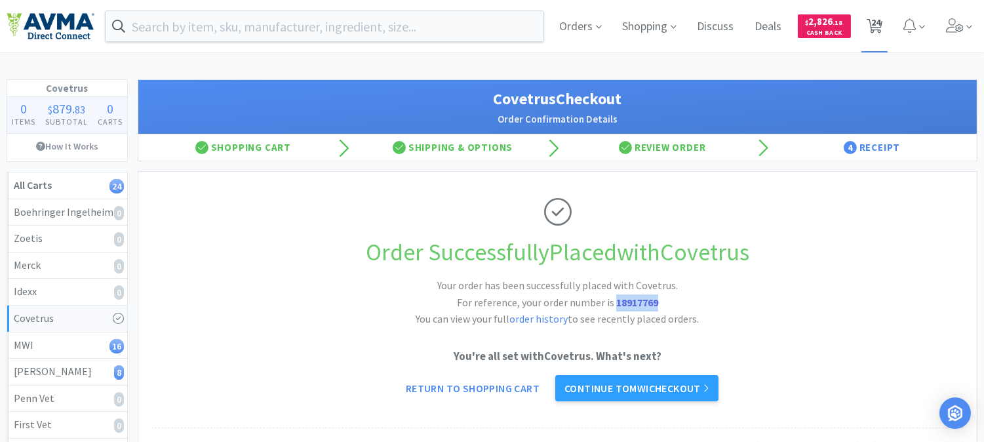
select select "1"
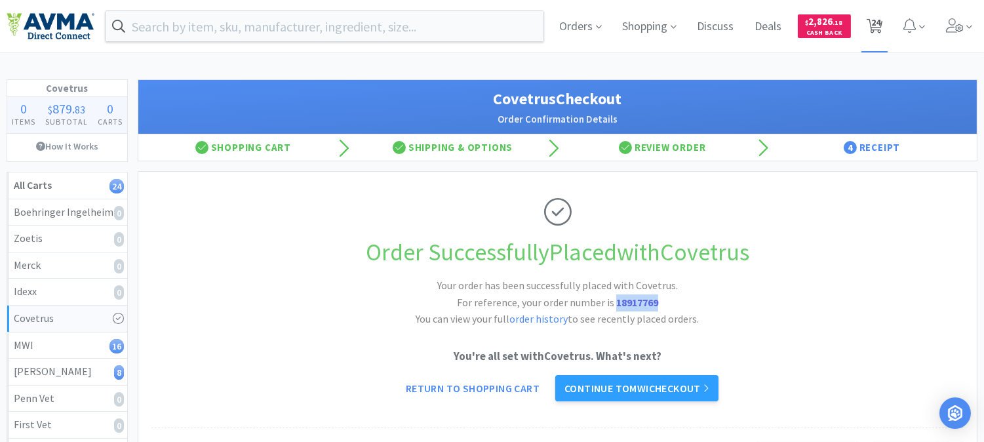
select select "1"
select select "10"
select select "1"
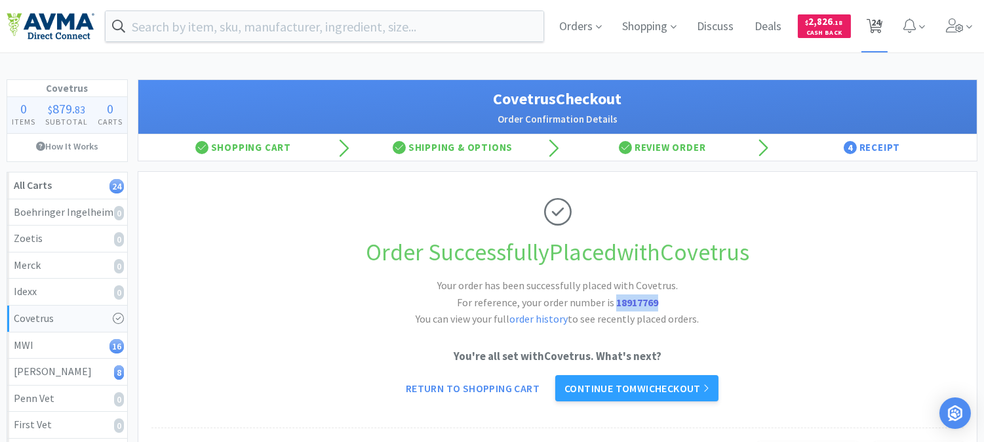
select select "1"
select select "4"
select select "1"
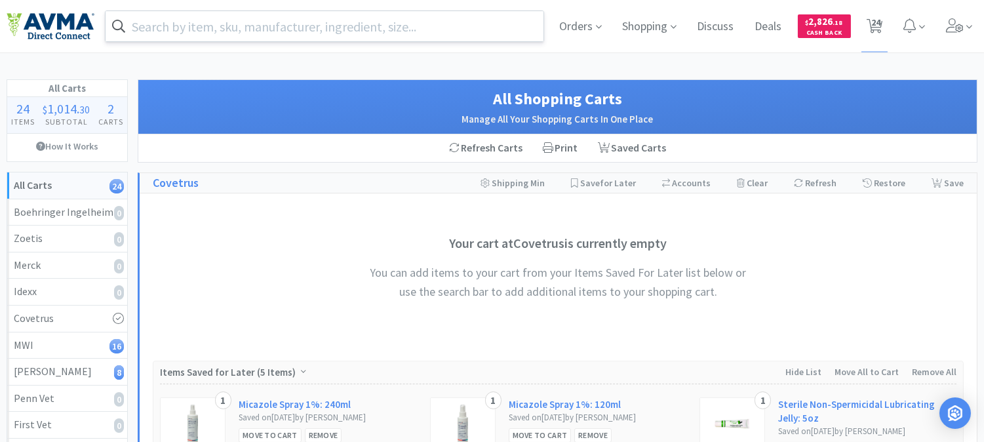
click at [300, 21] on input "text" at bounding box center [325, 26] width 438 height 30
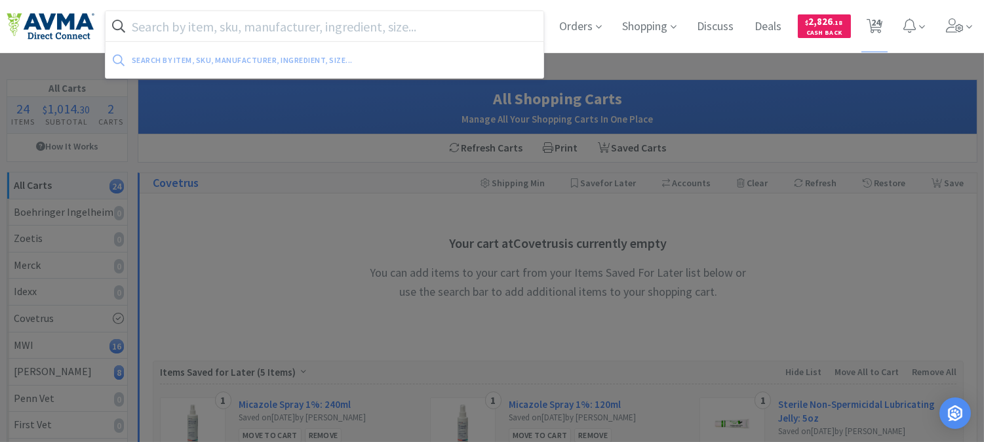
paste input "004357"
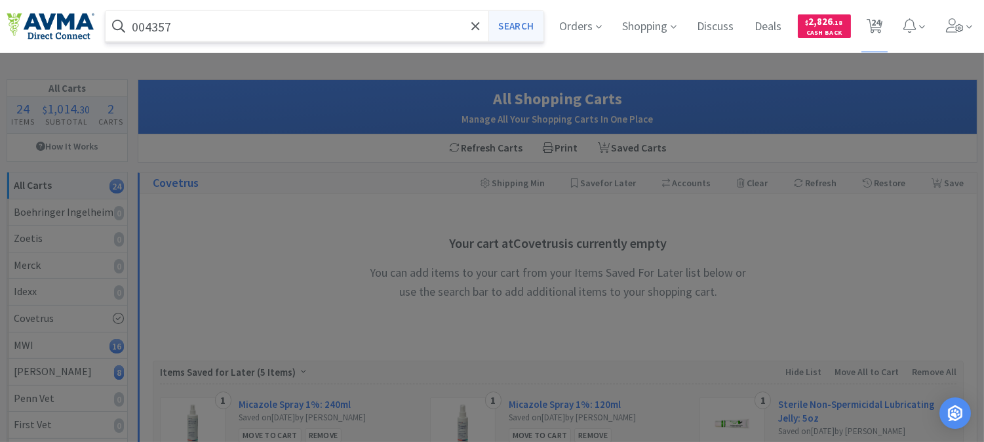
type input "004357"
click at [507, 33] on button "Search" at bounding box center [515, 26] width 54 height 30
select select "1"
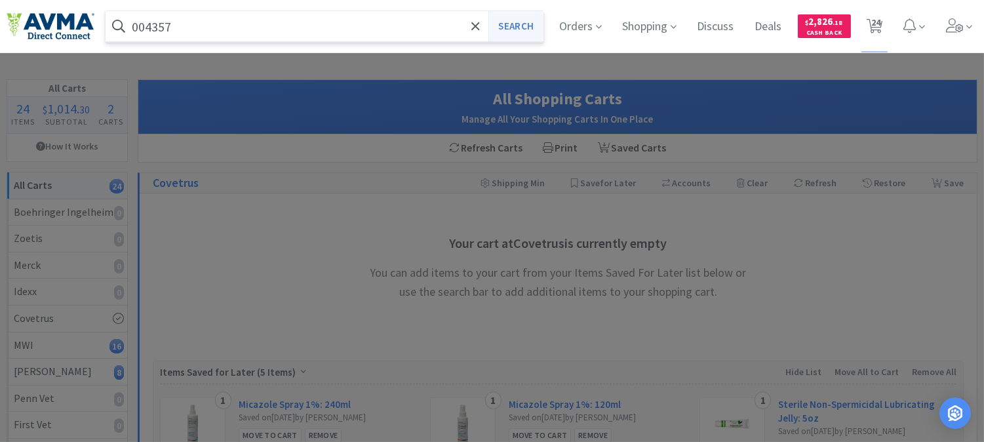
select select "1"
select select "3"
select select "20"
select select "1"
select select "3"
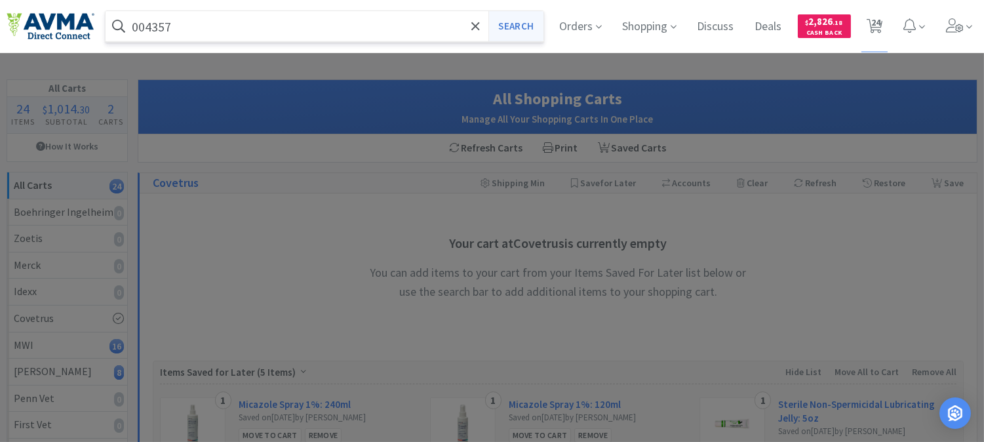
select select "1"
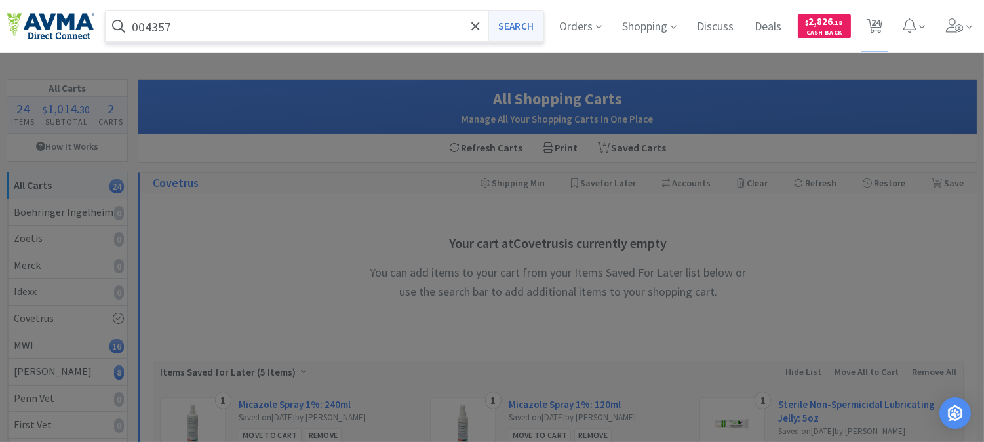
select select "1"
select select "10"
select select "1"
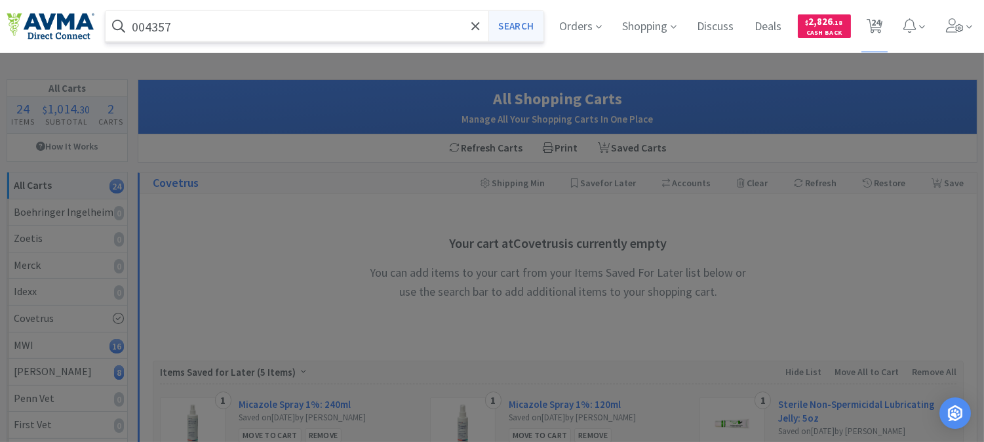
select select "1"
select select "4"
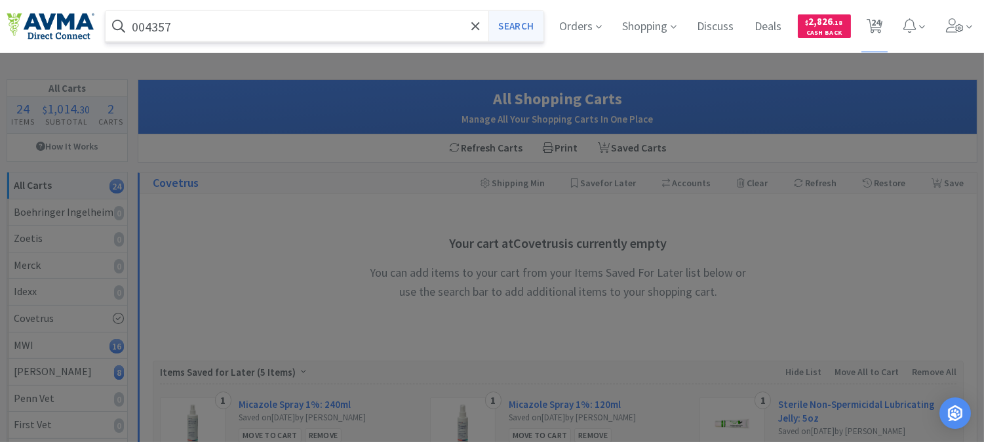
select select "1"
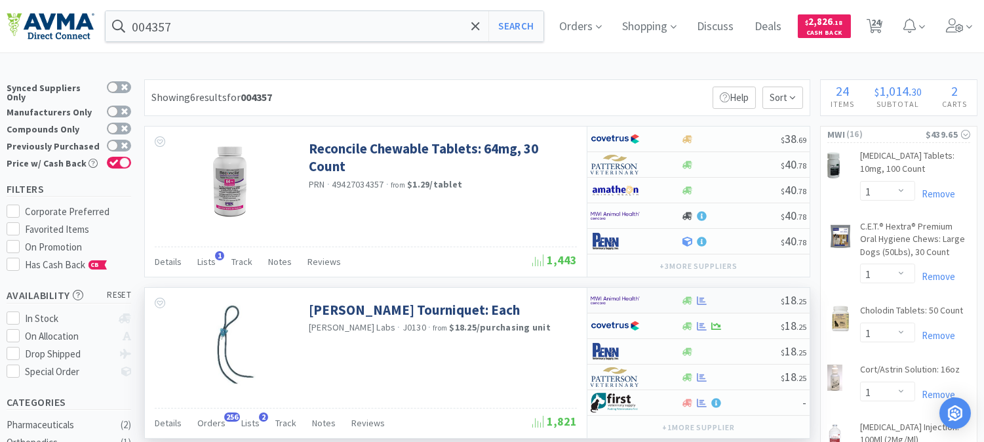
click at [608, 300] on img at bounding box center [615, 300] width 49 height 20
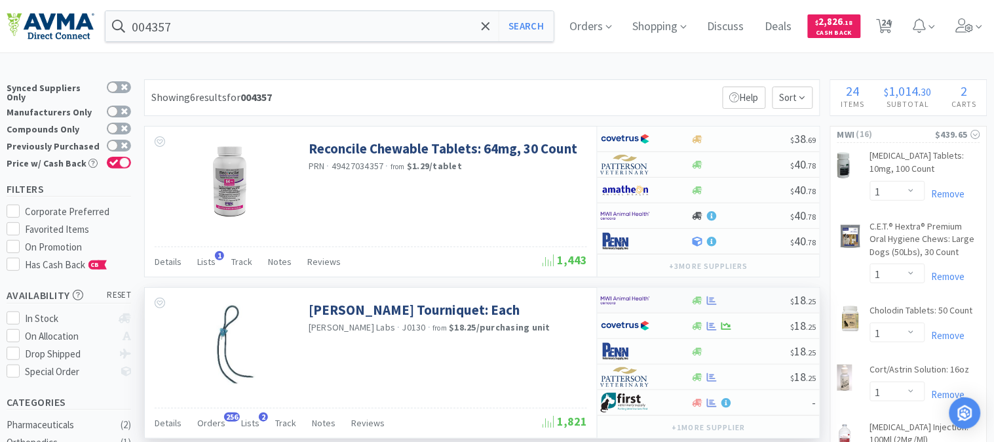
select select "2"
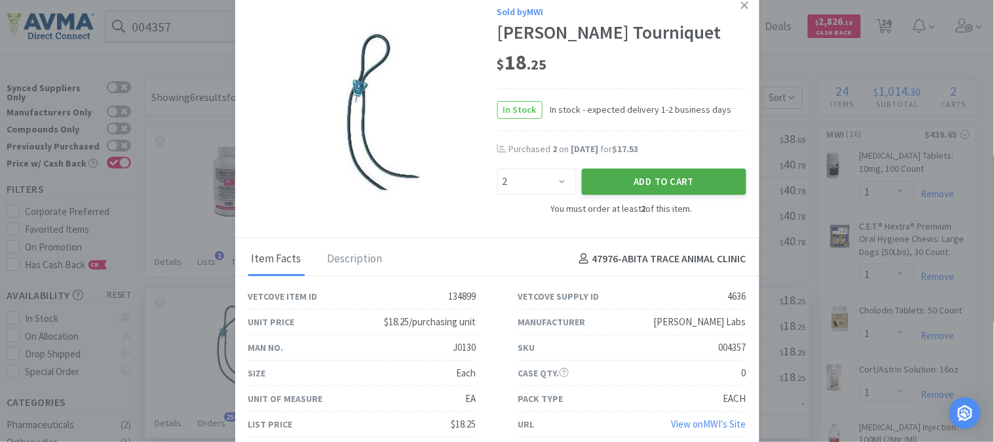
click at [653, 180] on button "Add to Cart" at bounding box center [664, 181] width 165 height 26
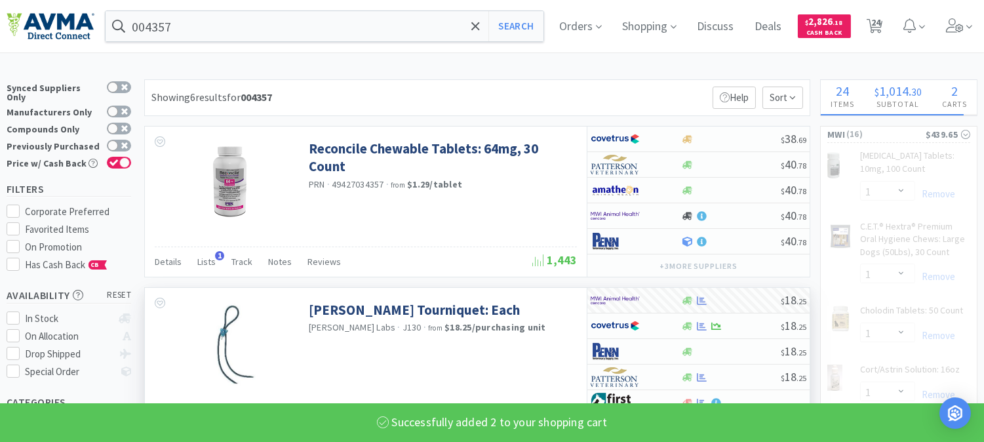
select select "2"
select select "1"
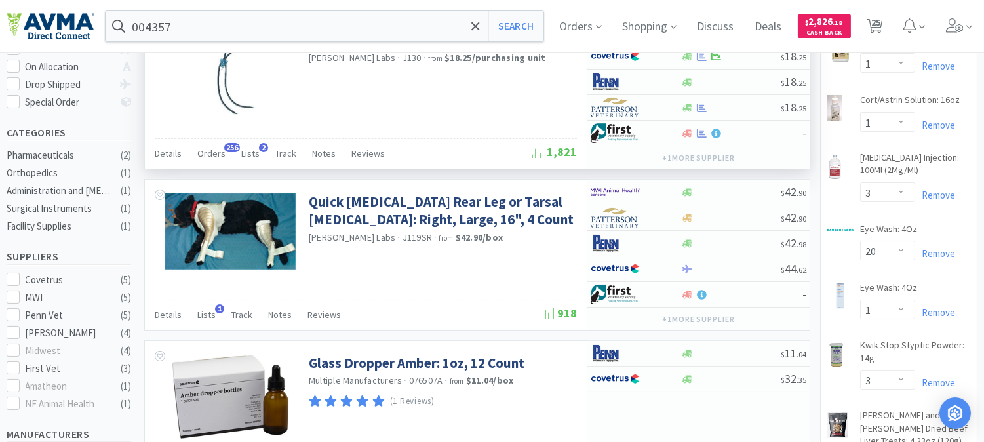
scroll to position [218, 0]
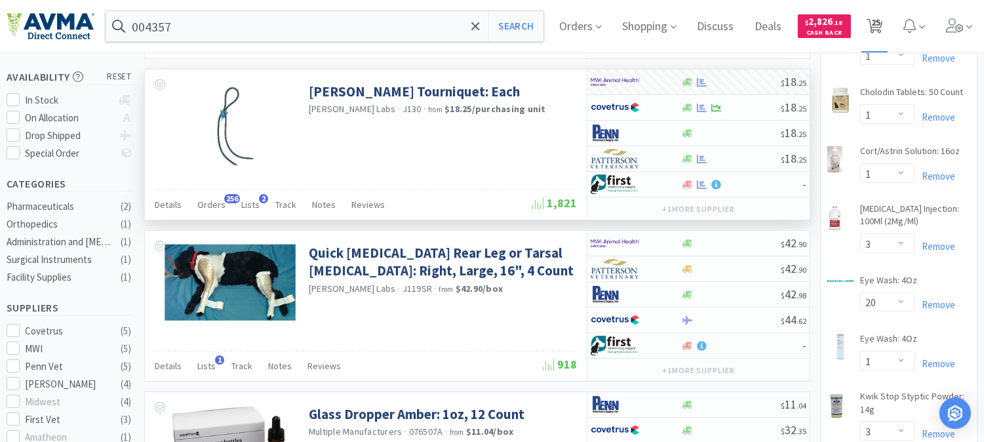
click at [880, 30] on span "25" at bounding box center [875, 22] width 9 height 52
select select "1"
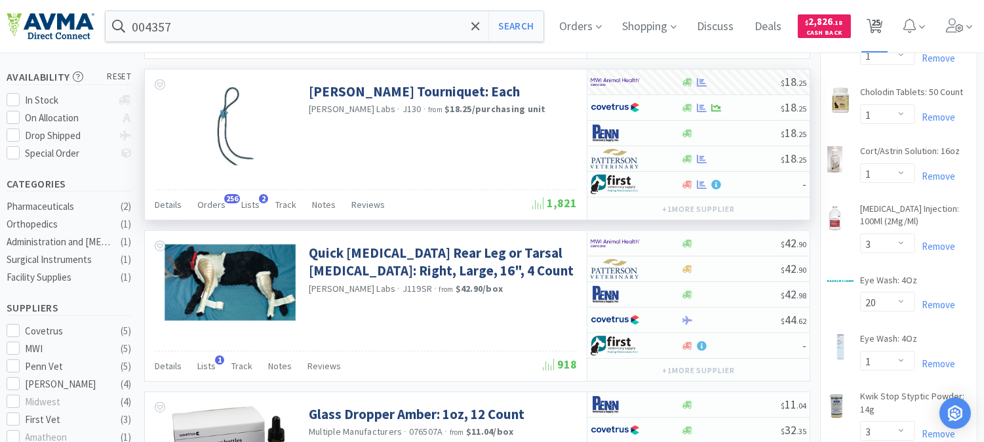
select select "3"
select select "20"
select select "1"
select select "3"
select select "1"
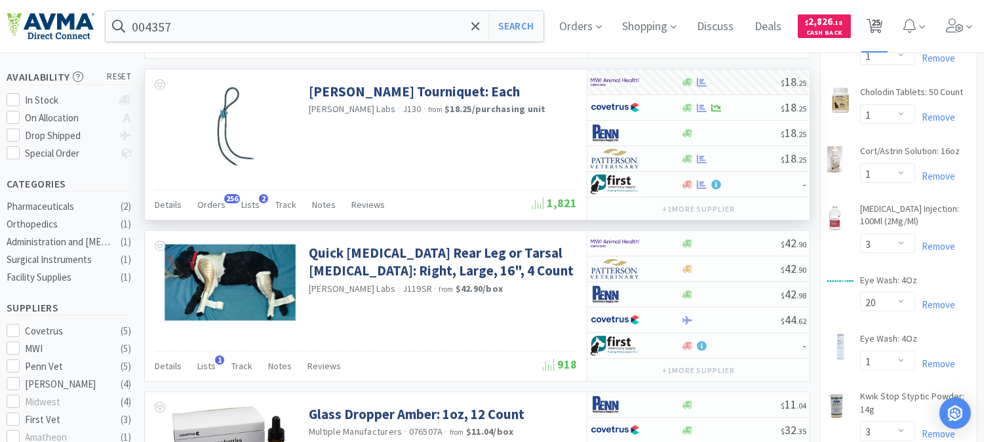
select select "1"
select select "2"
select select "1"
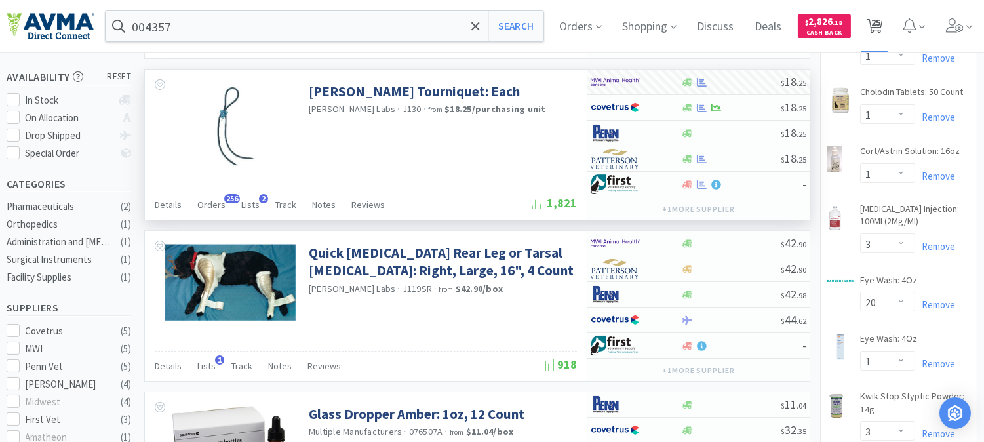
select select "1"
select select "10"
select select "1"
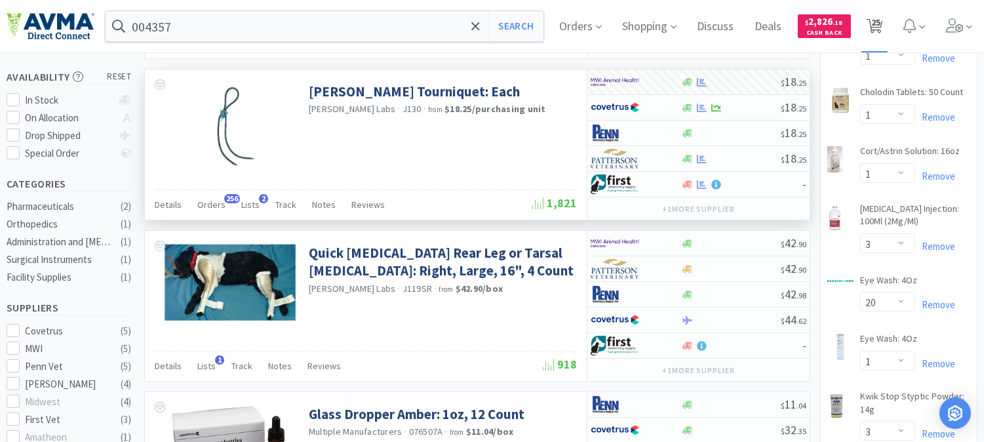
select select "1"
select select "4"
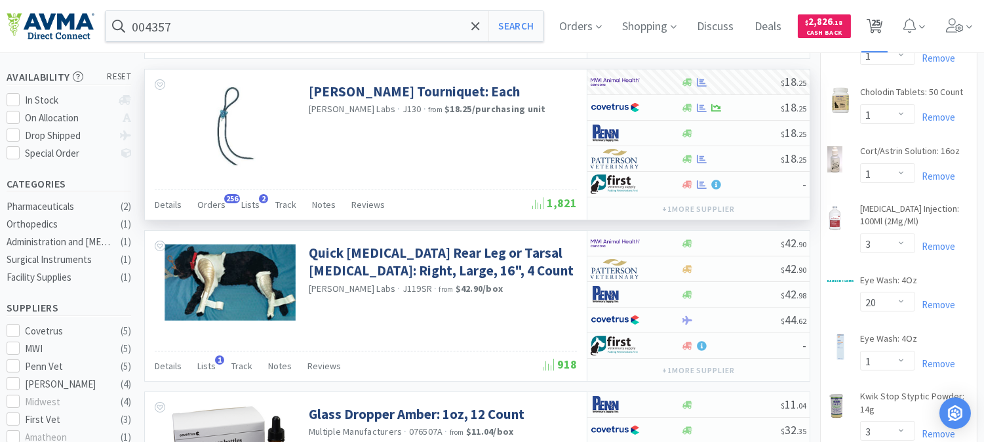
select select "1"
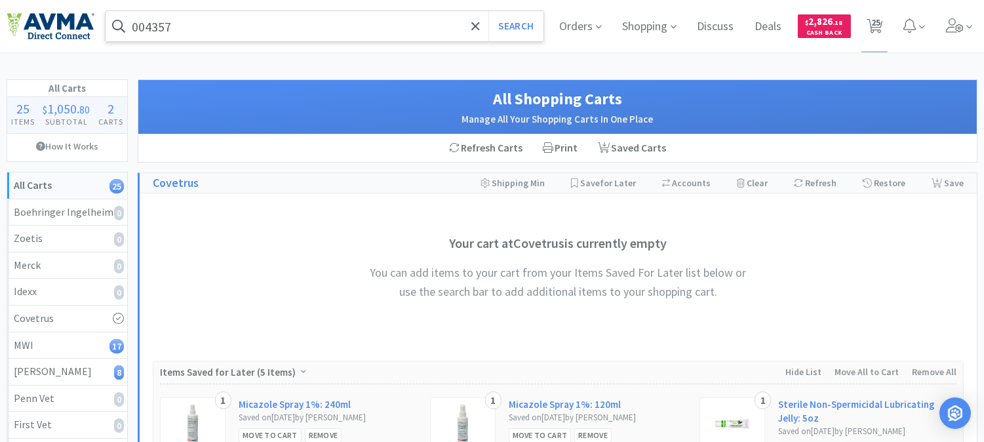
click at [309, 29] on input "004357" at bounding box center [325, 26] width 438 height 30
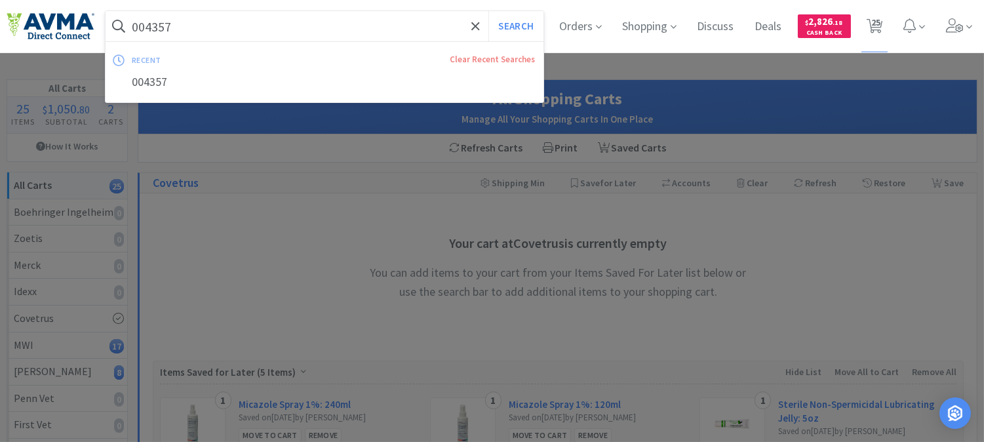
paste input "97314"
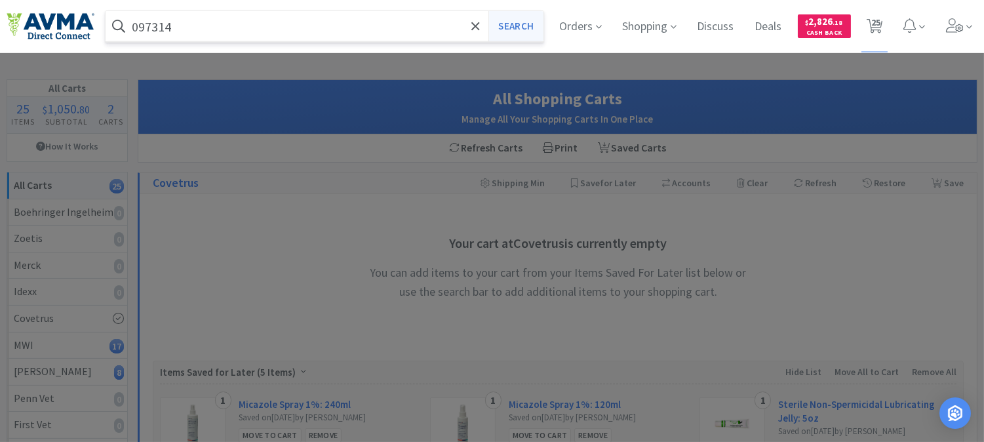
type input "097314"
click at [515, 16] on button "Search" at bounding box center [515, 26] width 54 height 30
select select "1"
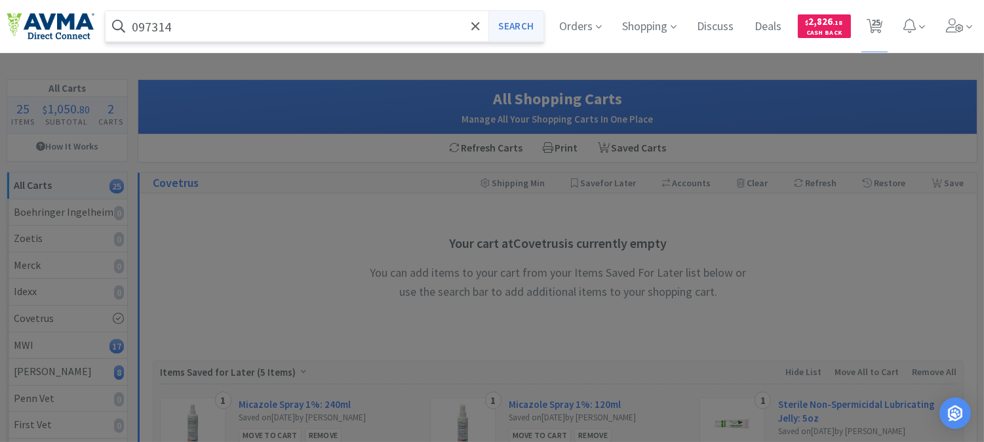
select select "1"
select select "3"
select select "20"
select select "1"
select select "3"
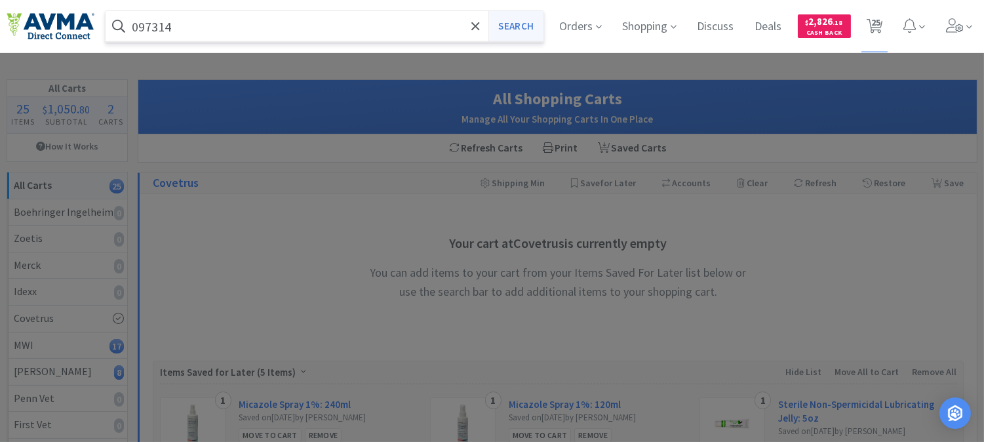
select select "1"
select select "2"
select select "1"
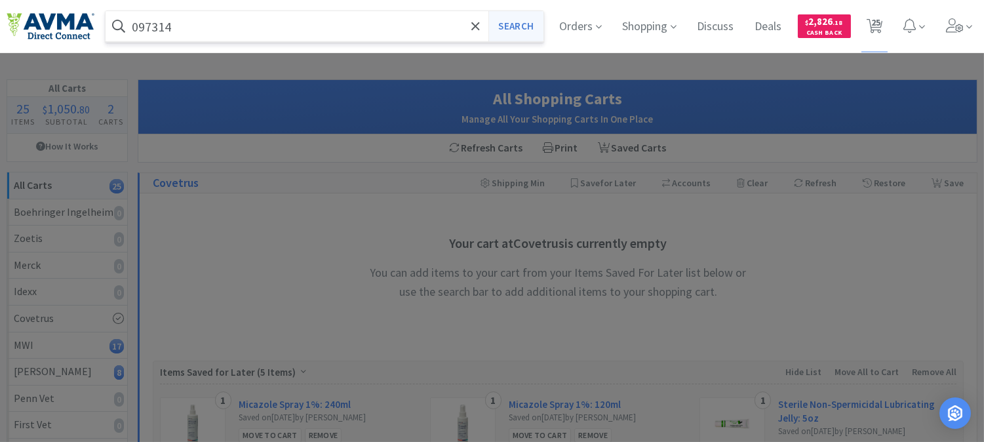
select select "1"
select select "10"
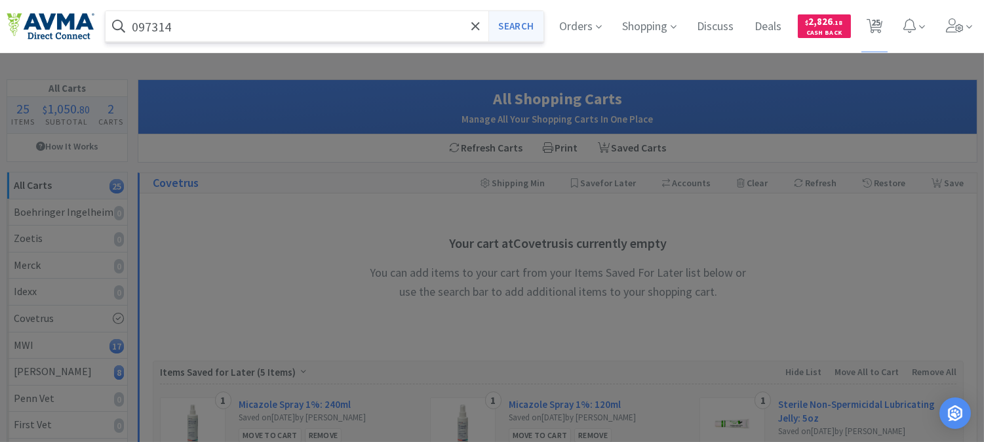
select select "1"
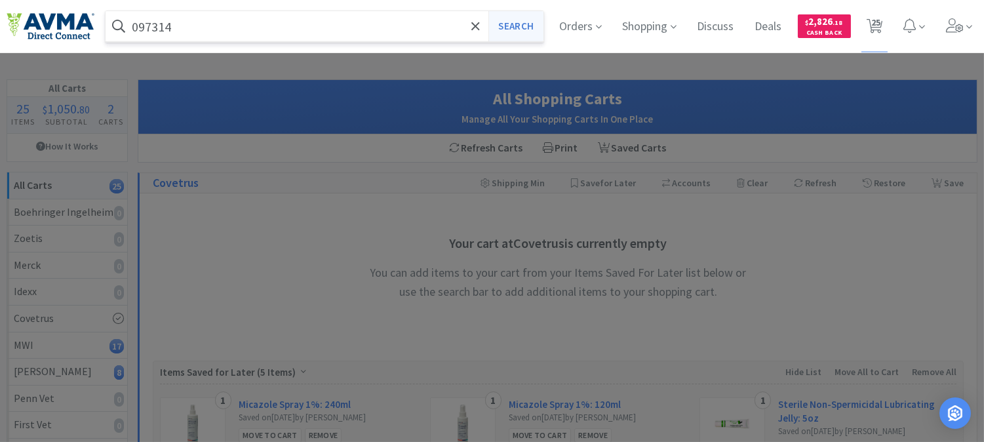
select select "4"
select select "1"
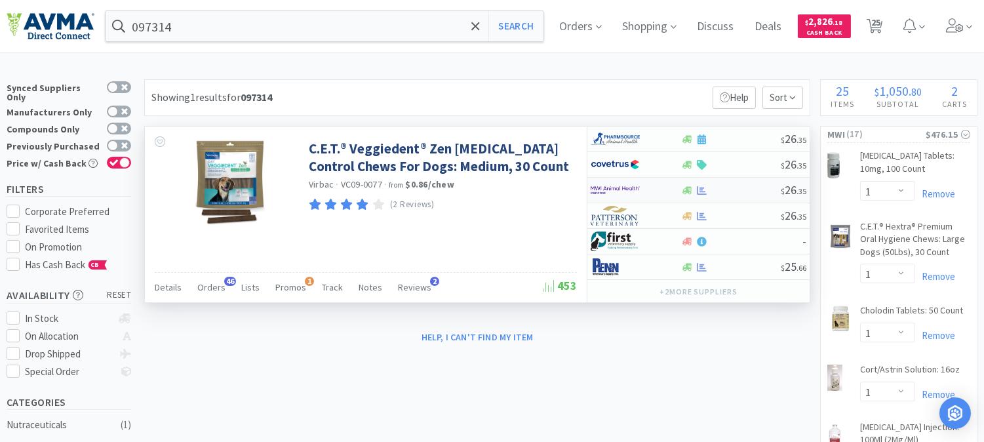
click at [616, 187] on img at bounding box center [615, 190] width 49 height 20
select select "1"
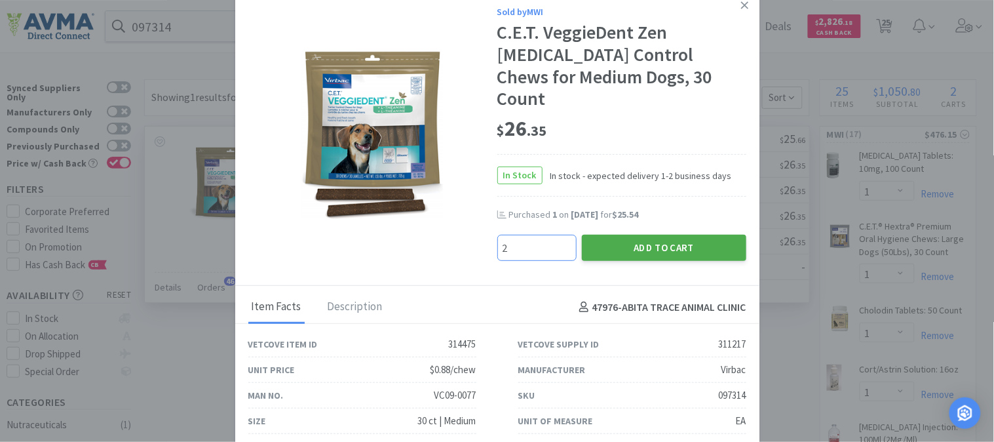
type input "2"
click at [632, 235] on button "Add to Cart" at bounding box center [664, 248] width 165 height 26
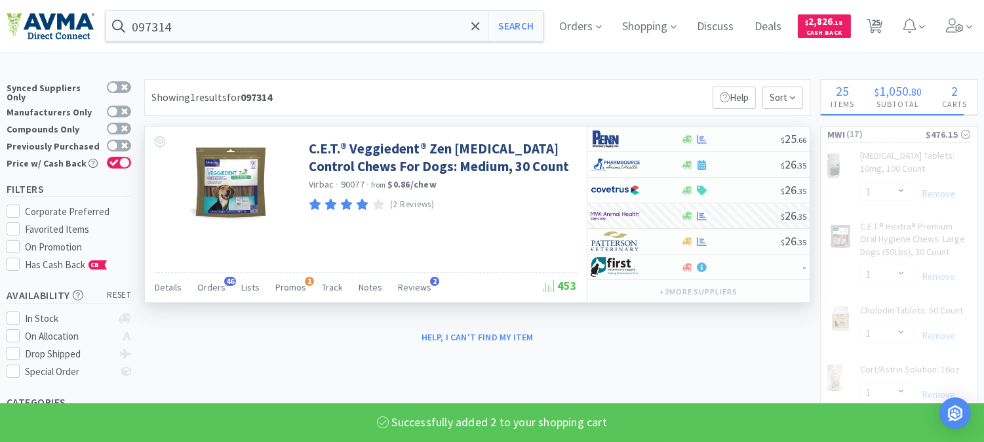
select select "2"
select select "1"
select select "3"
select select "20"
select select "1"
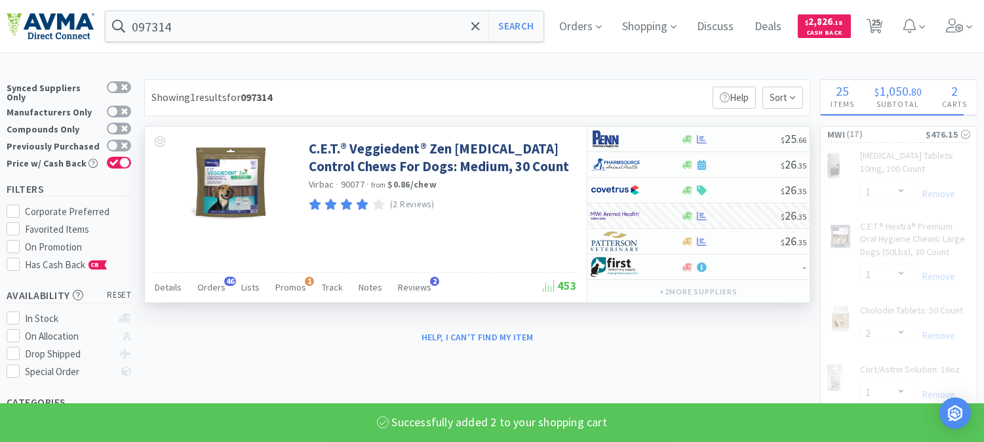
select select "3"
select select "2"
select select "1"
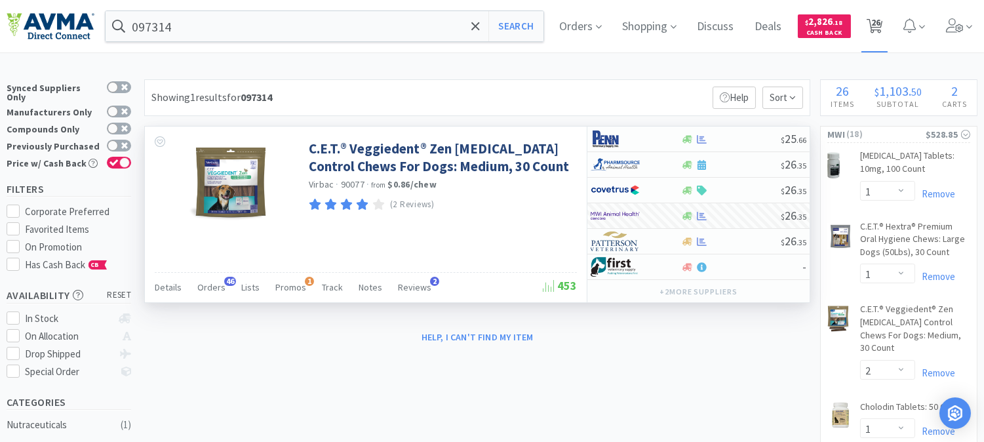
click at [880, 23] on icon at bounding box center [875, 26] width 16 height 14
select select "1"
select select "2"
select select "1"
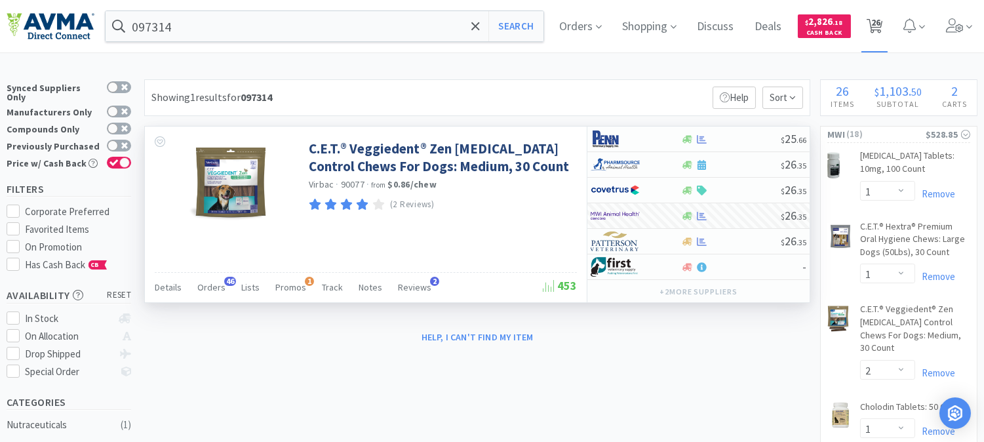
select select "1"
select select "3"
select select "20"
select select "1"
select select "3"
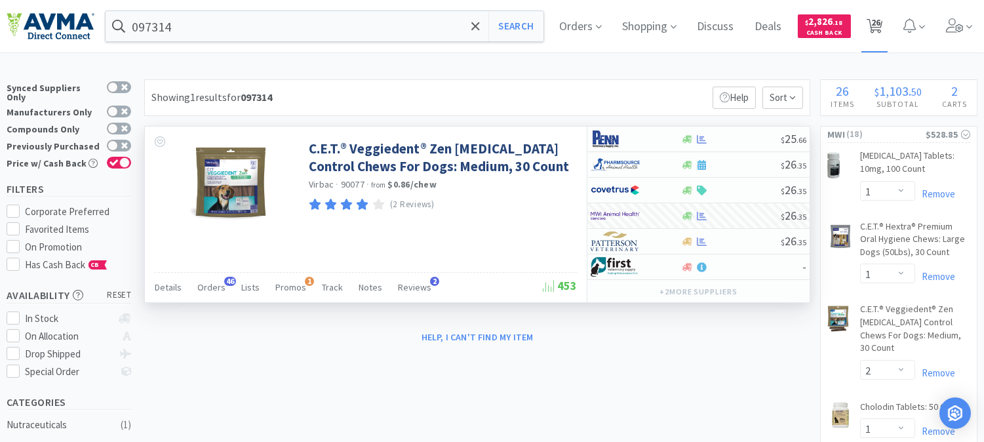
select select "1"
select select "2"
select select "1"
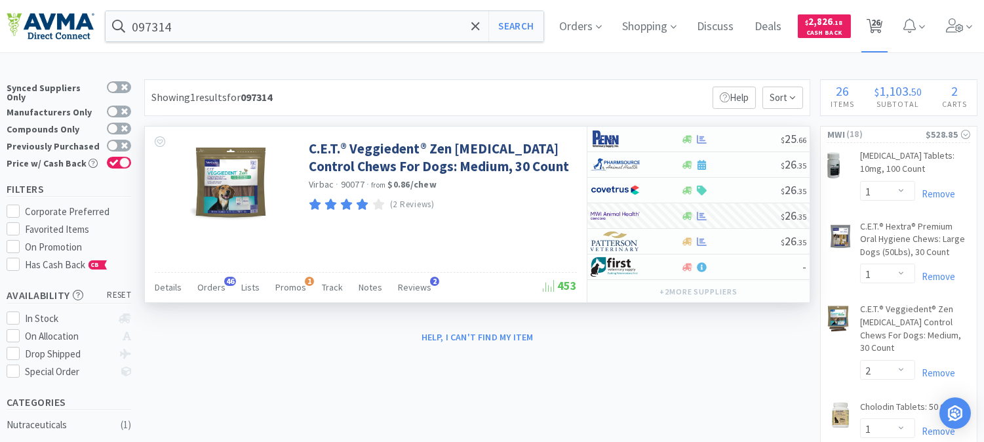
select select "1"
select select "10"
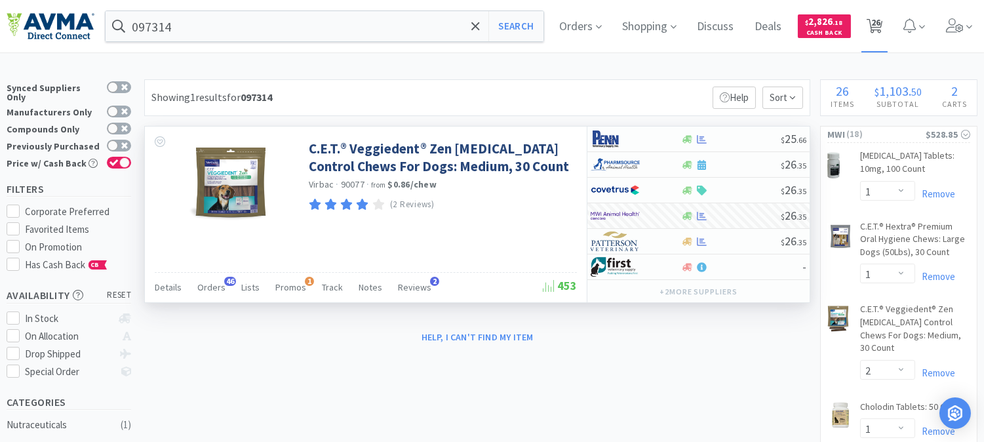
select select "1"
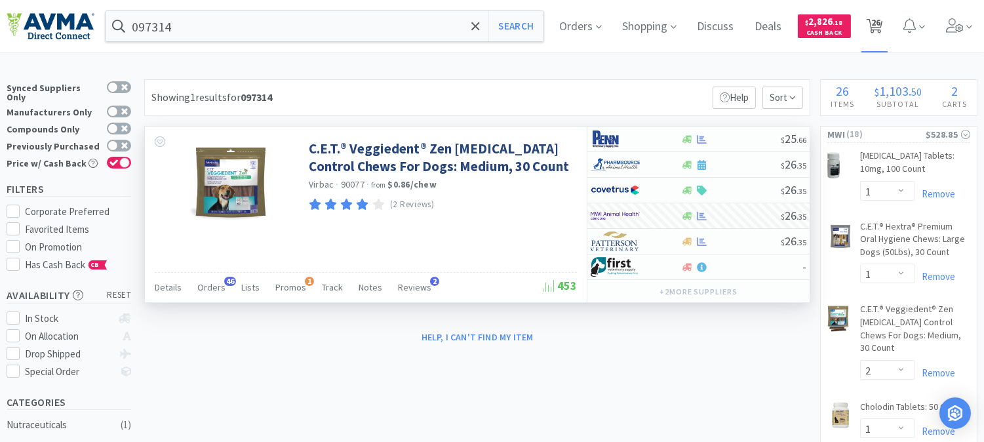
select select "4"
select select "1"
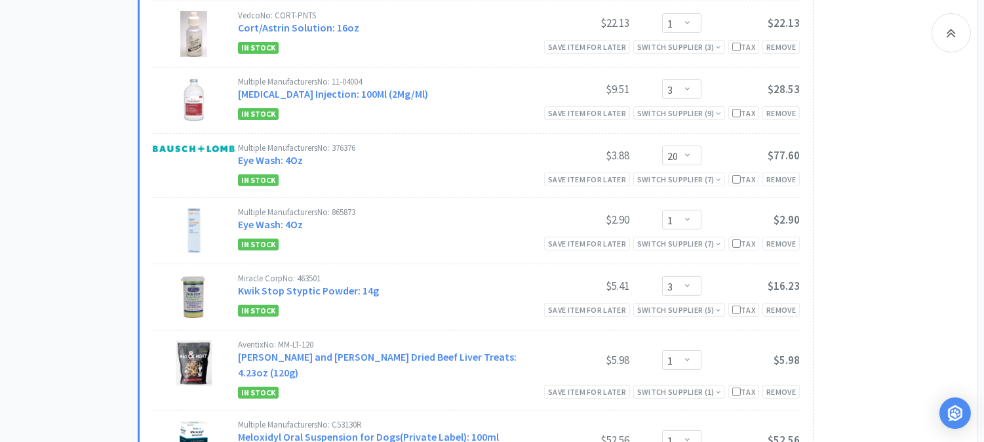
scroll to position [946, 0]
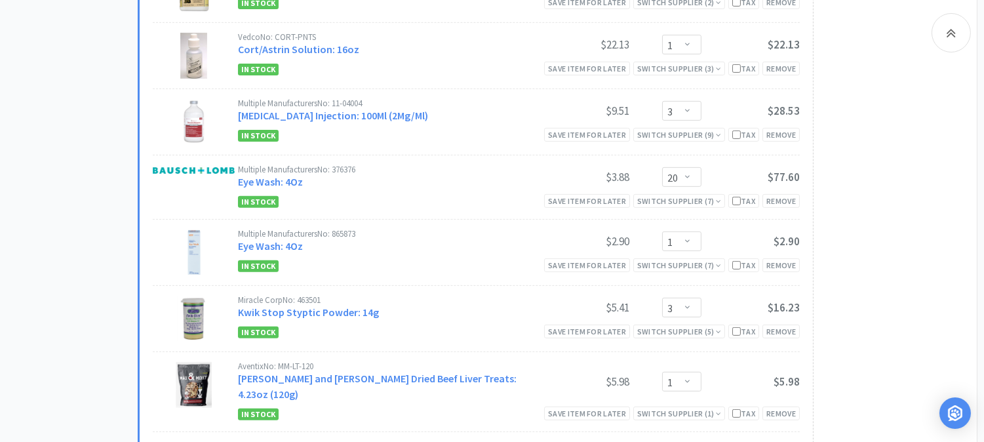
click at [849, 258] on div "Subtotal ( 18 item s ): $528.85 Proceed to Checkout or checkout at MWI" at bounding box center [888, 345] width 151 height 1329
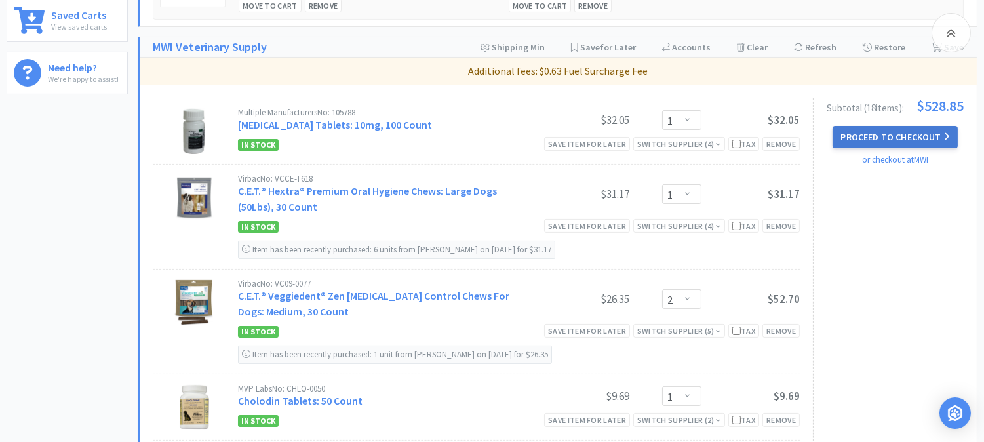
scroll to position [437, 0]
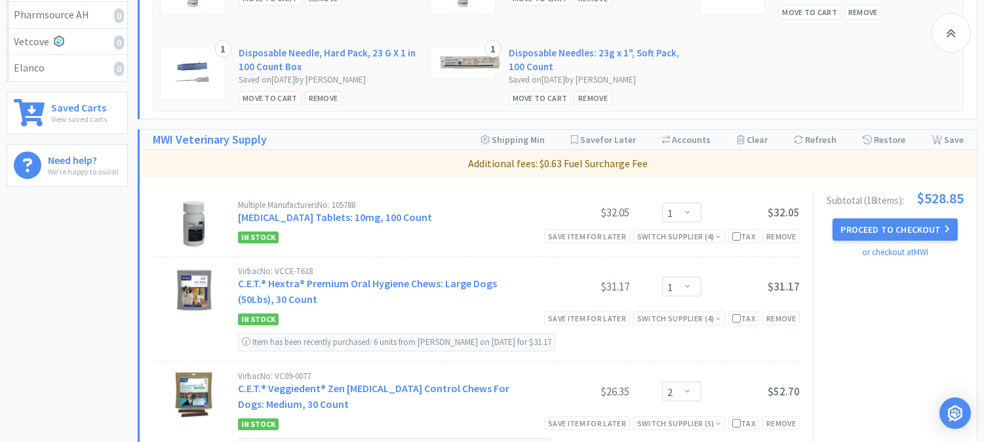
click at [500, 230] on div "In Stock Save item for later Switch Supplier ( 4 ) Tax Remove" at bounding box center [519, 237] width 562 height 16
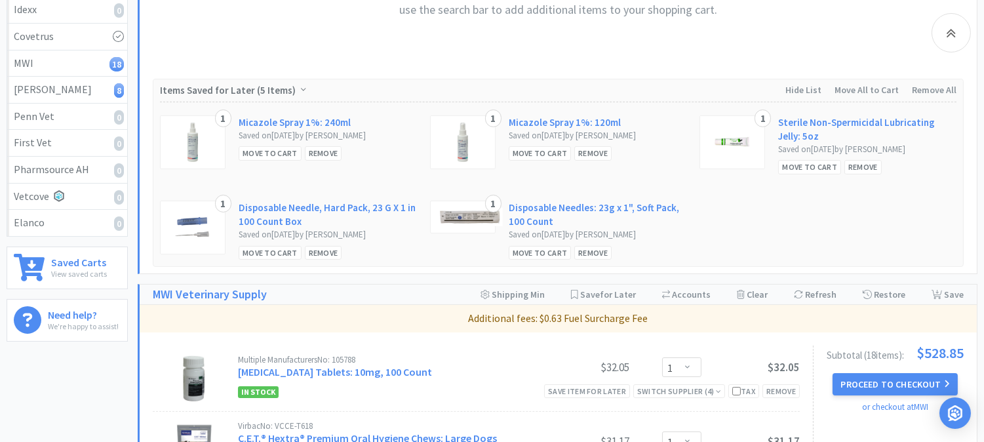
scroll to position [0, 0]
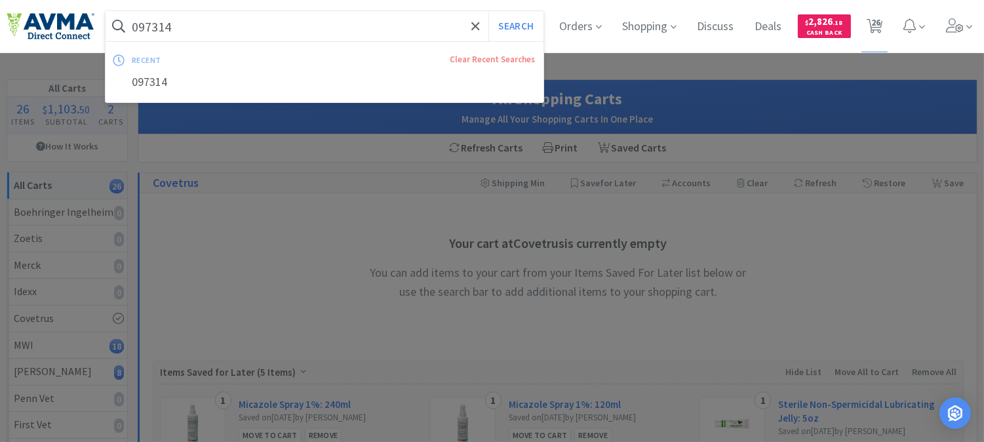
click at [344, 31] on input "097314" at bounding box center [325, 26] width 438 height 30
paste input "09150"
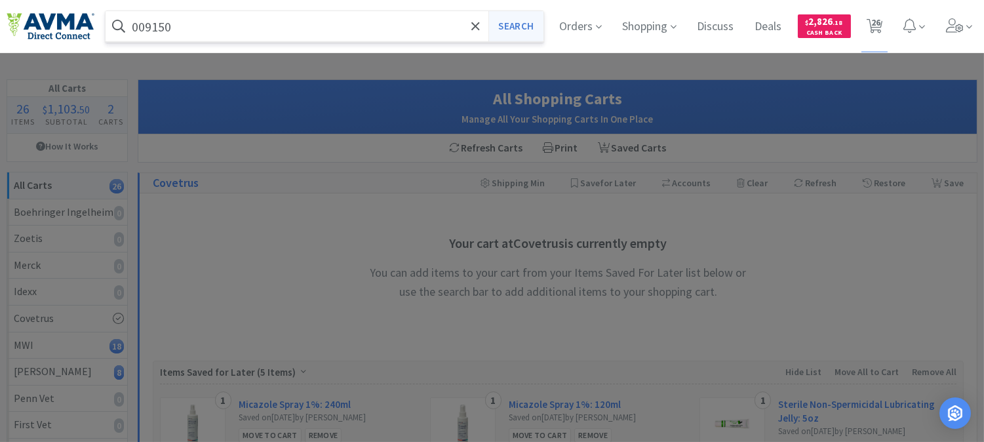
type input "009150"
click at [496, 24] on button "Search" at bounding box center [515, 26] width 54 height 30
select select "1"
select select "2"
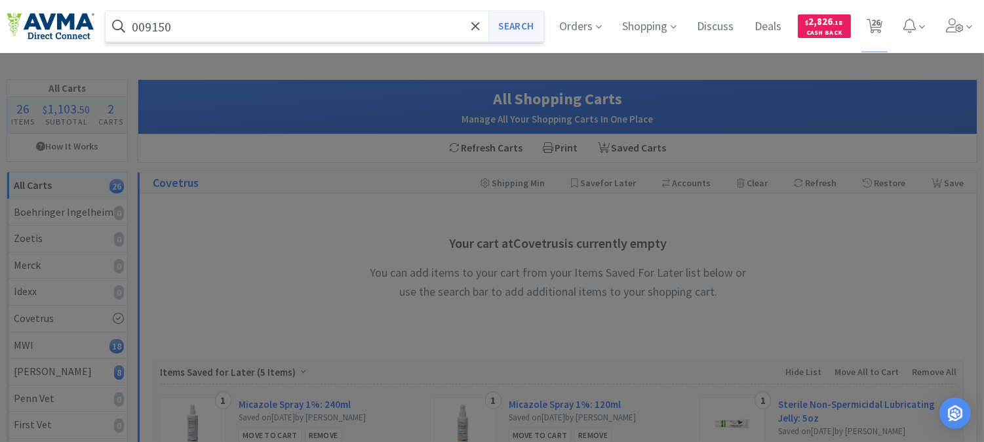
select select "1"
select select "3"
select select "20"
select select "1"
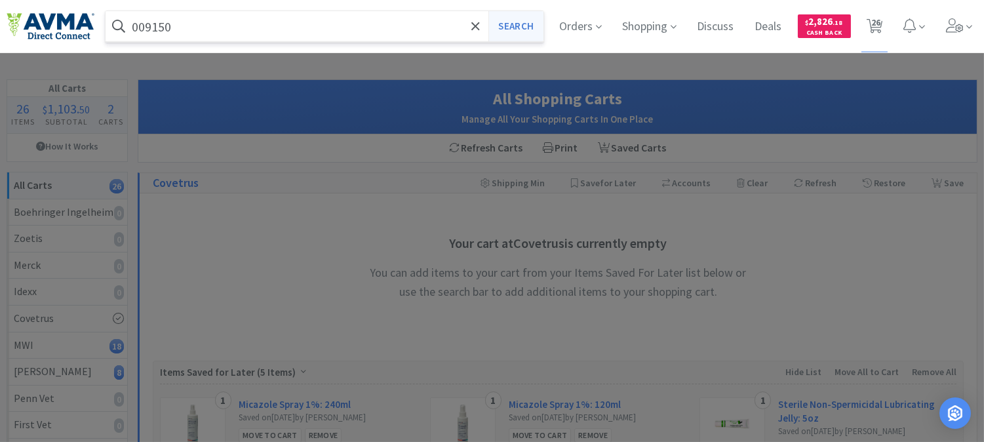
select select "3"
select select "1"
select select "2"
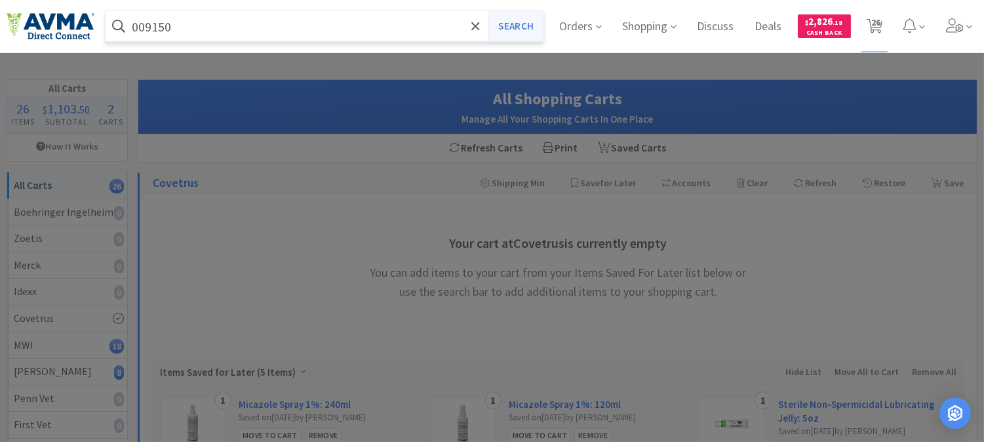
select select "1"
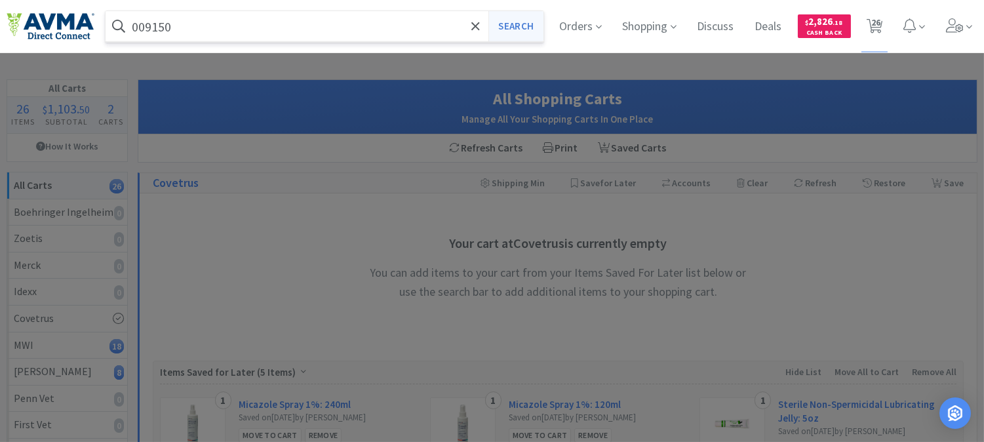
select select "10"
select select "1"
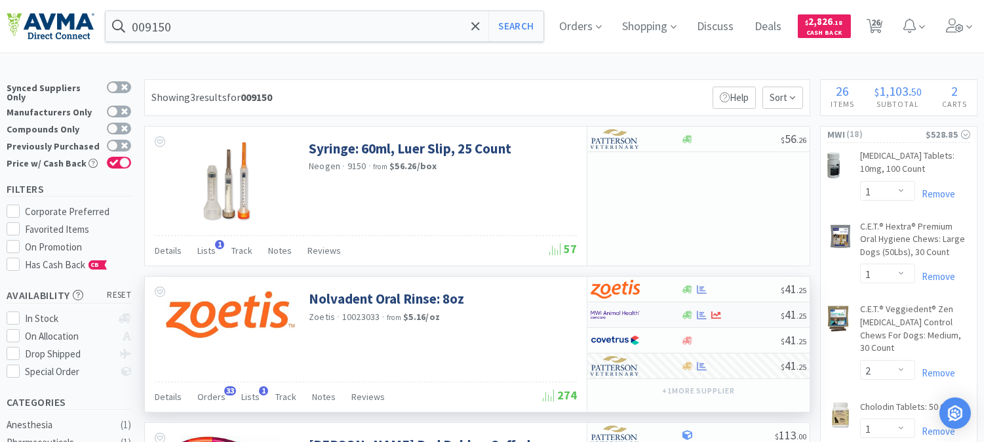
click at [611, 313] on img at bounding box center [615, 315] width 49 height 20
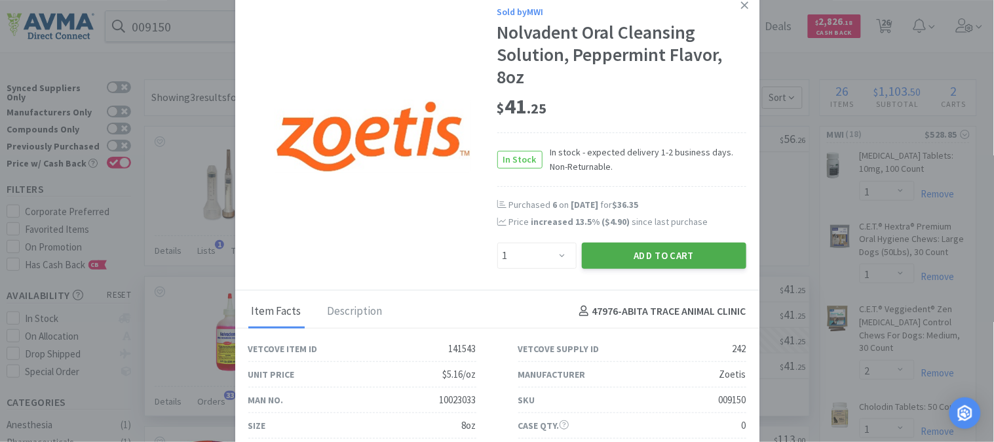
click at [659, 253] on button "Add to Cart" at bounding box center [664, 256] width 165 height 26
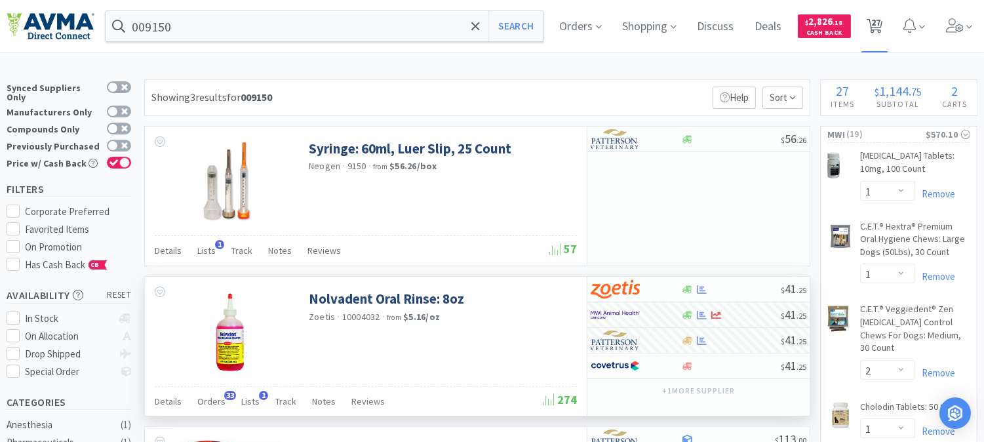
click at [880, 23] on span "27" at bounding box center [875, 22] width 9 height 52
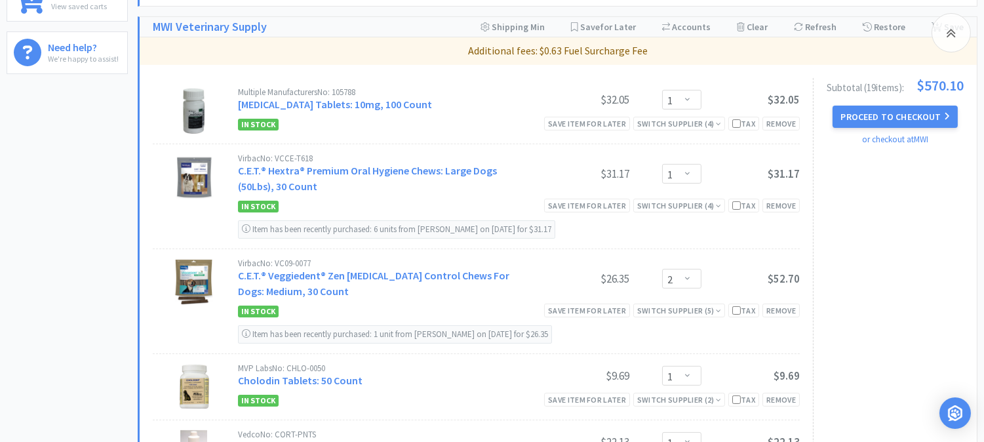
scroll to position [582, 0]
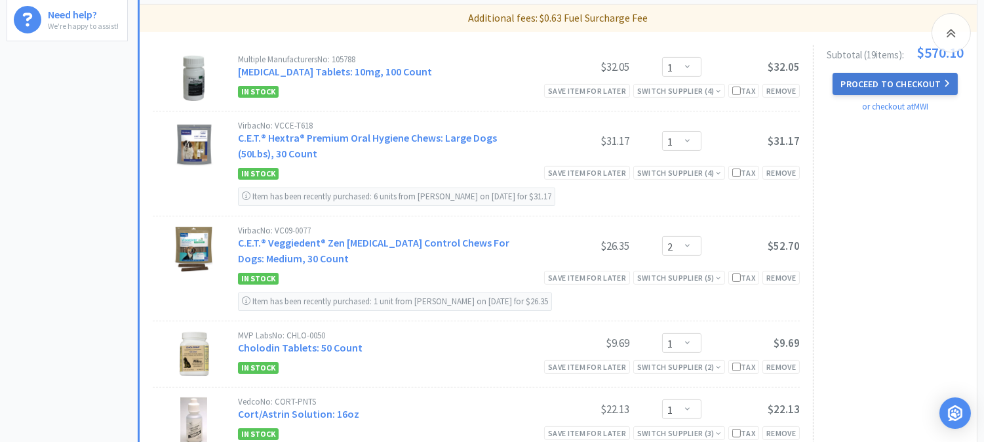
click at [885, 79] on button "Proceed to Checkout" at bounding box center [894, 84] width 125 height 22
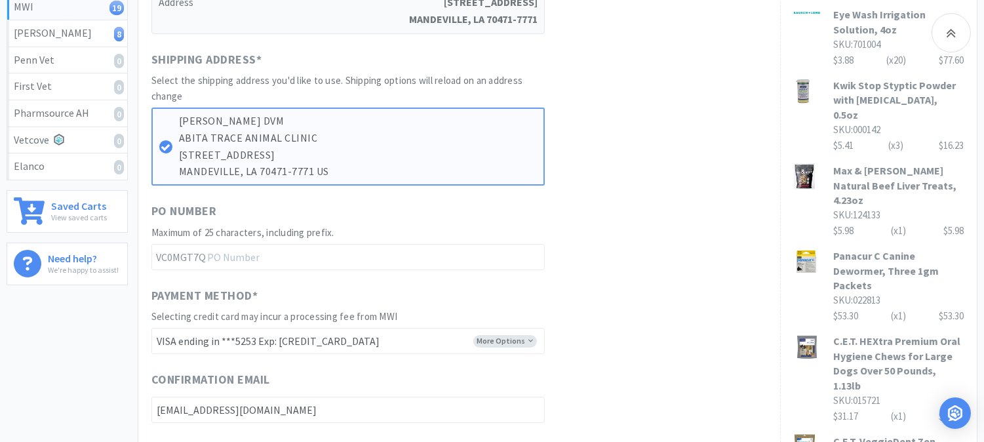
scroll to position [364, 0]
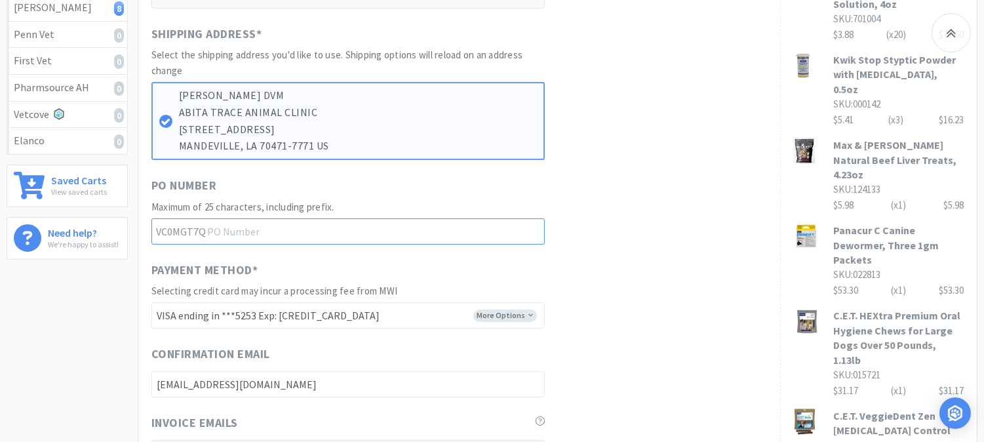
click at [350, 220] on input "text" at bounding box center [347, 231] width 393 height 26
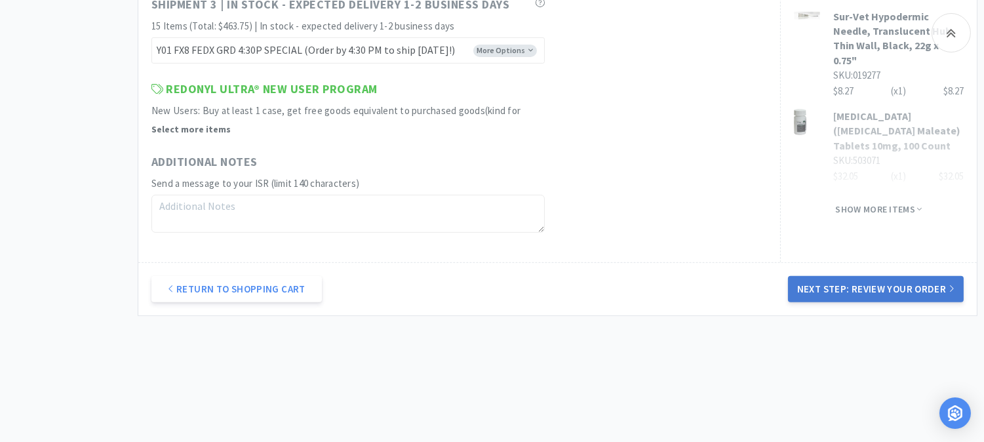
click at [886, 285] on button "Next Step: Review Your Order" at bounding box center [876, 289] width 176 height 26
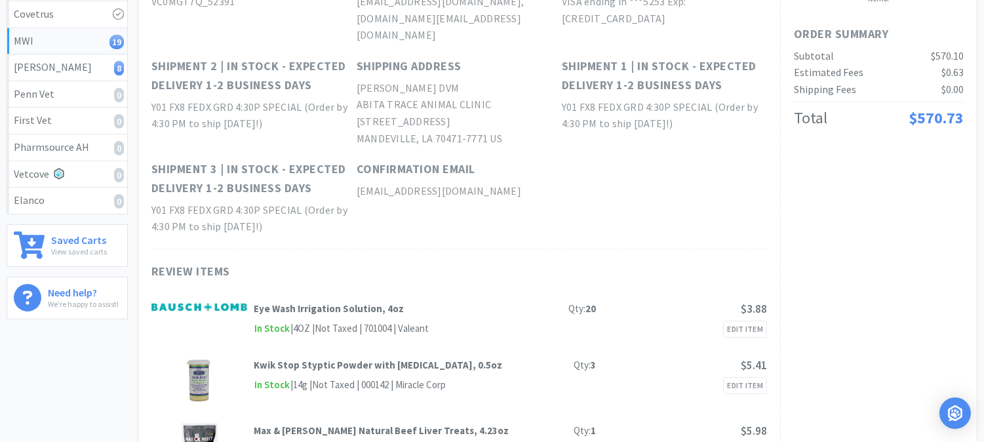
scroll to position [0, 0]
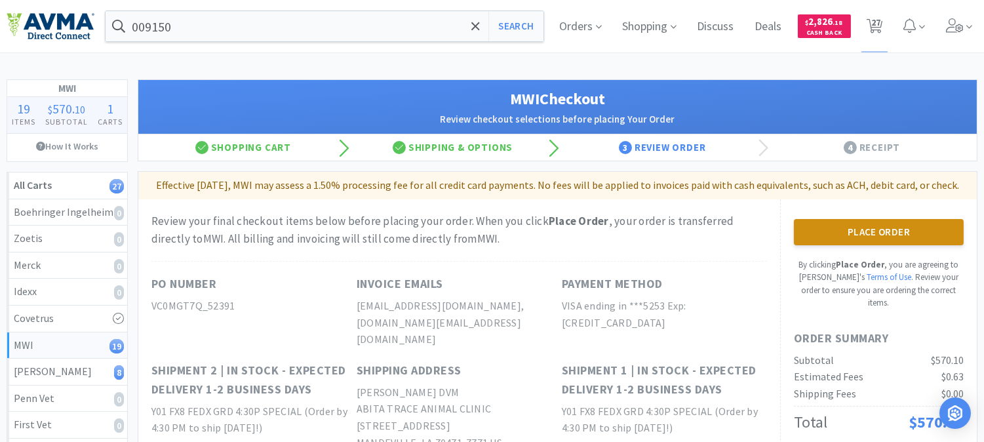
click at [853, 245] on button "Place Order" at bounding box center [879, 232] width 170 height 26
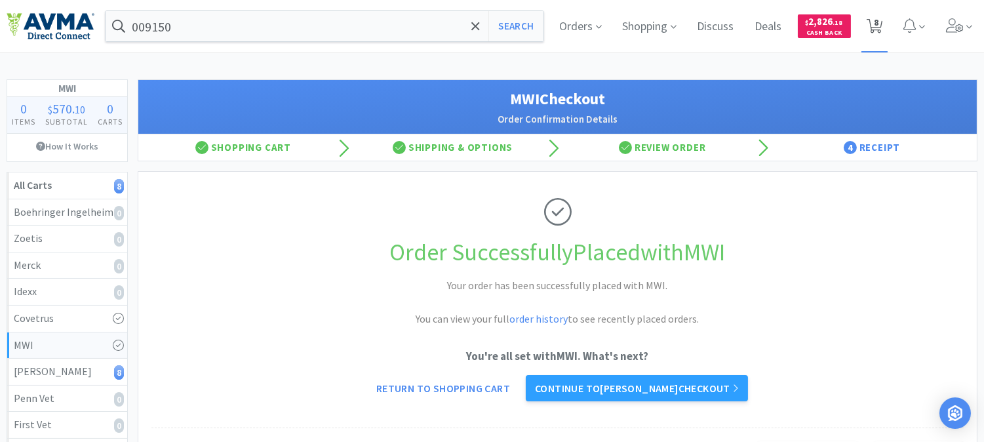
click at [870, 19] on icon at bounding box center [875, 26] width 16 height 14
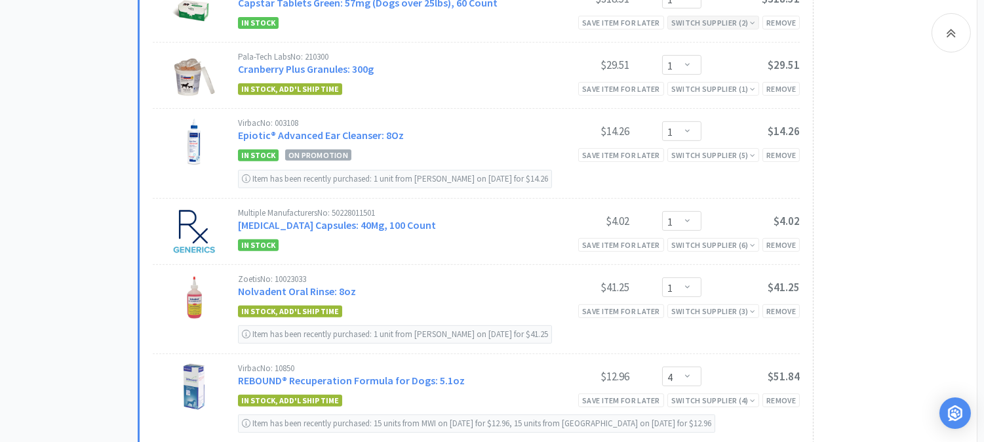
scroll to position [1092, 0]
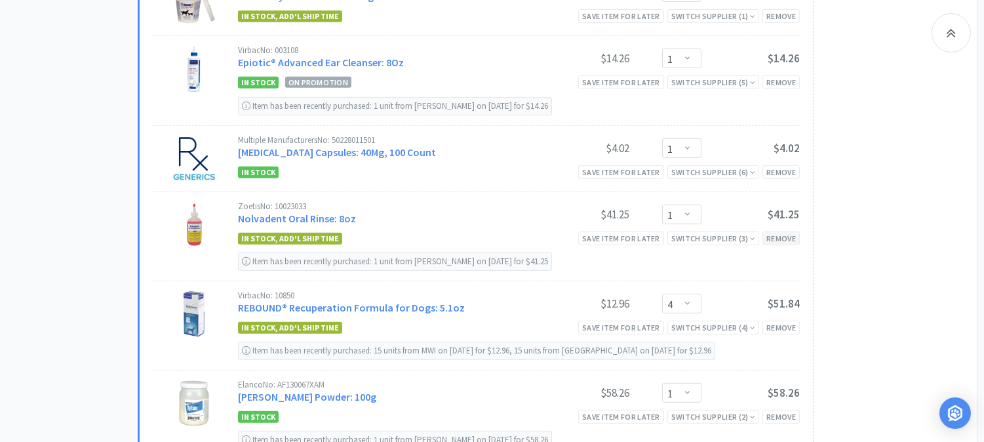
click at [773, 238] on div "Remove" at bounding box center [780, 238] width 37 height 14
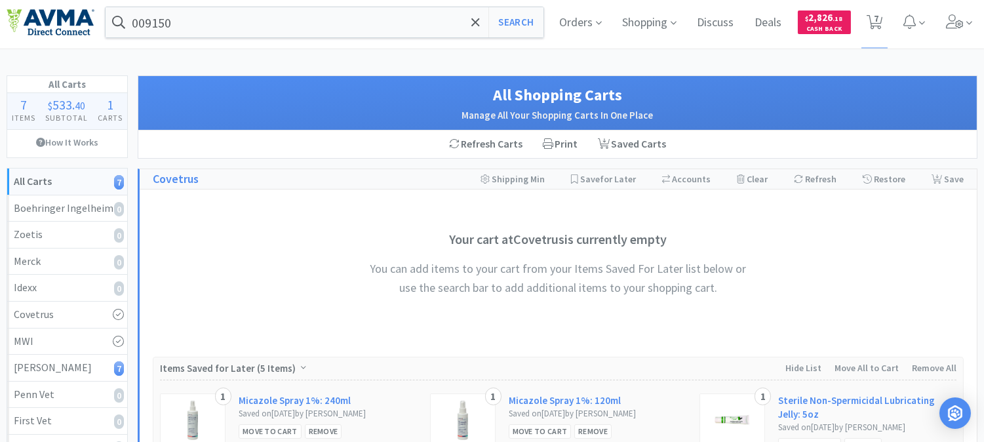
scroll to position [0, 0]
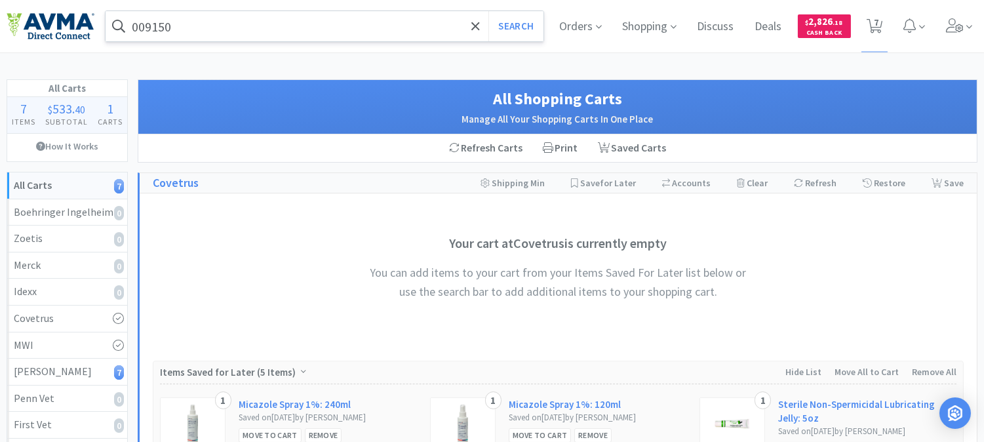
click at [361, 24] on input "009150" at bounding box center [325, 26] width 438 height 30
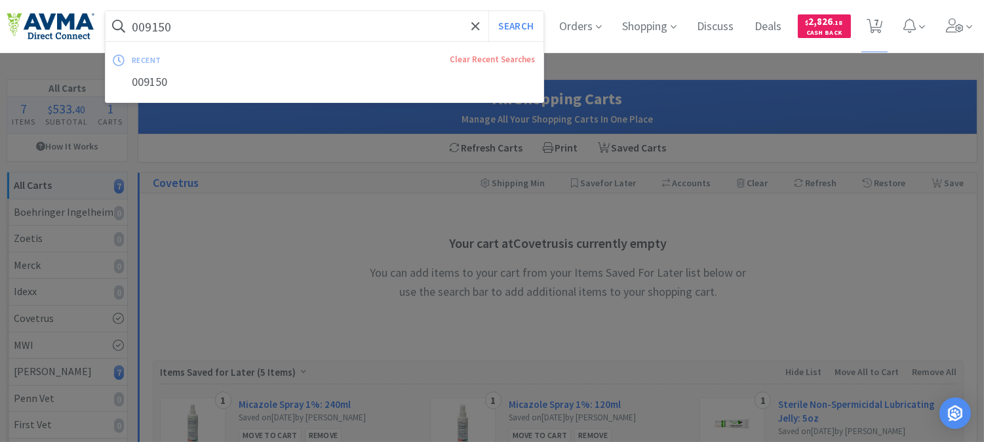
paste input "78037157"
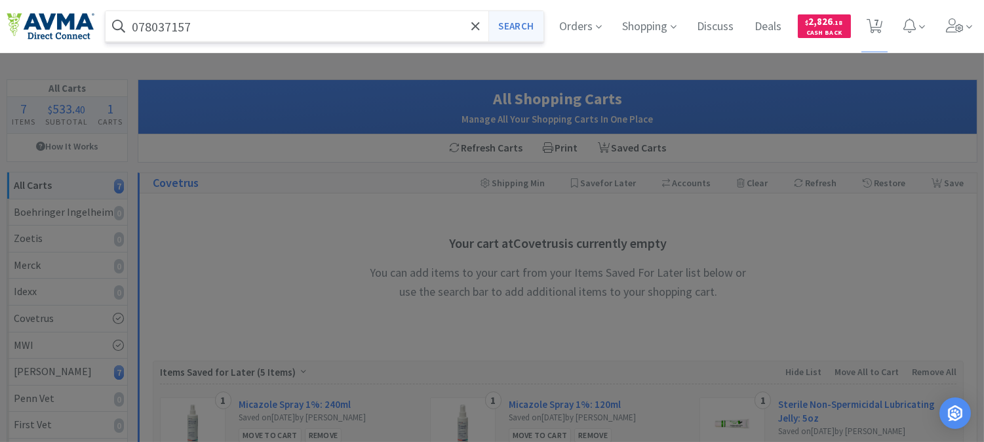
click at [513, 20] on button "Search" at bounding box center [515, 26] width 54 height 30
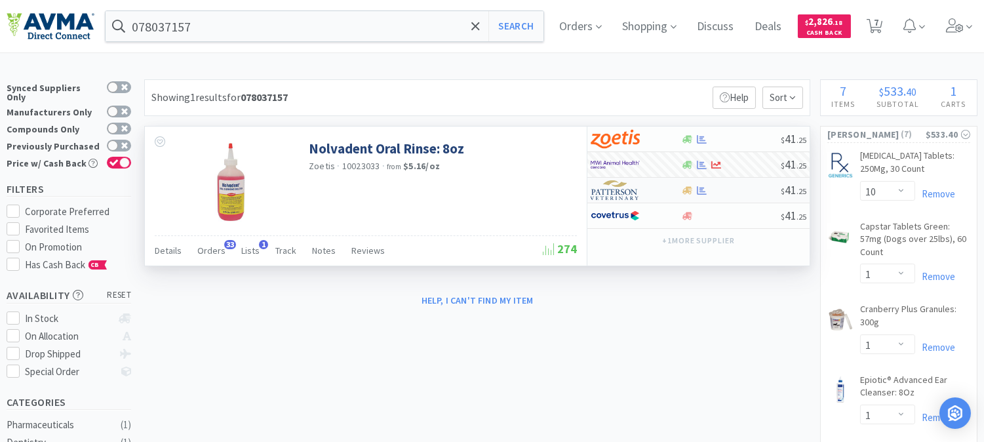
click at [630, 187] on img at bounding box center [615, 190] width 49 height 20
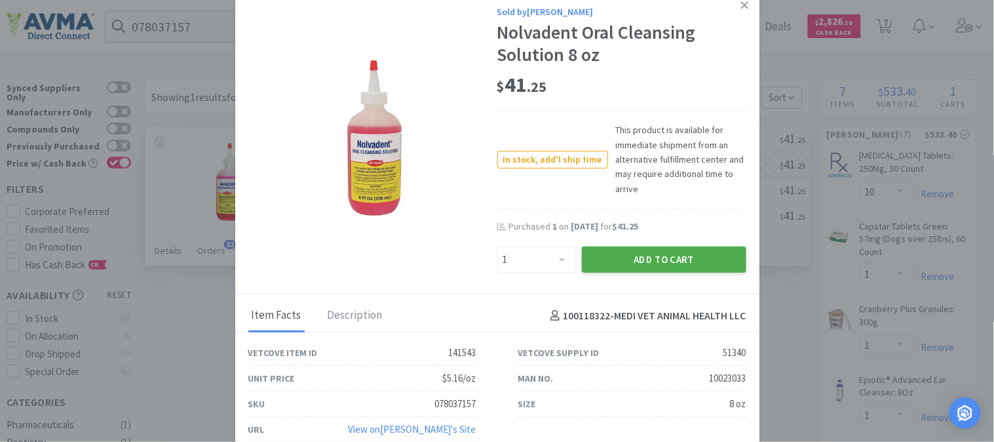
click at [657, 254] on button "Add to Cart" at bounding box center [664, 259] width 165 height 26
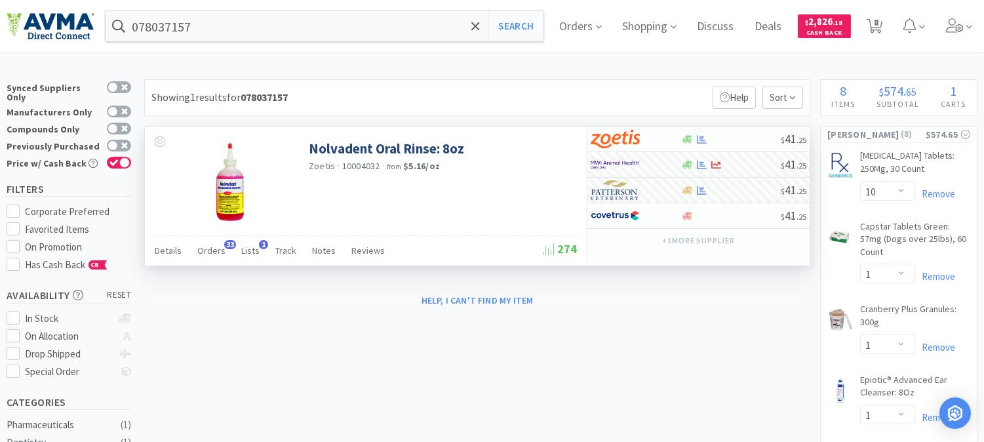
click at [770, 341] on div "× Filter Results Synced Suppliers Only Manufacturers Only Compounds Only Previo…" at bounding box center [492, 440] width 971 height 722
click at [892, 100] on h4 "Subtotal" at bounding box center [898, 104] width 64 height 12
click at [878, 25] on span "8" at bounding box center [876, 22] width 5 height 52
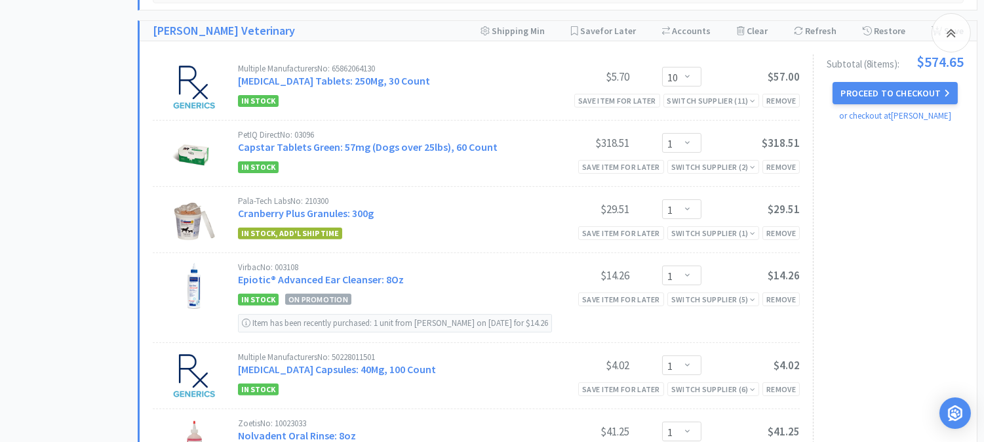
scroll to position [874, 0]
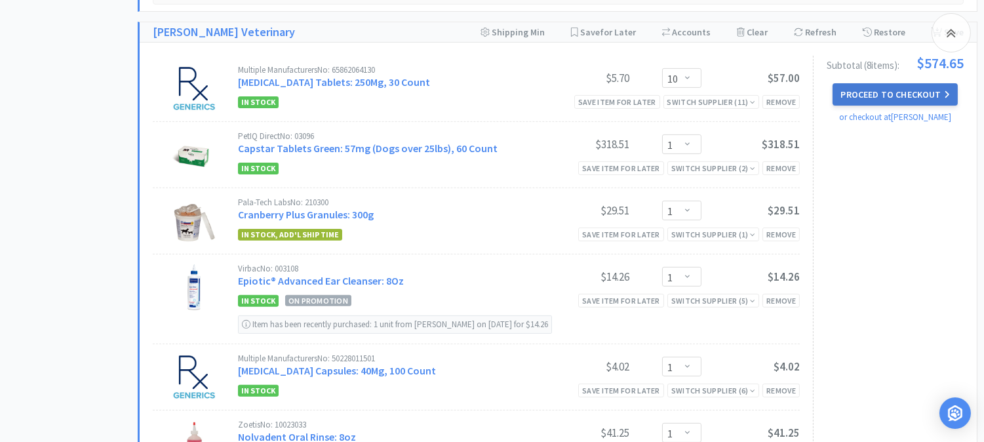
click at [882, 89] on button "Proceed to Checkout" at bounding box center [894, 94] width 125 height 22
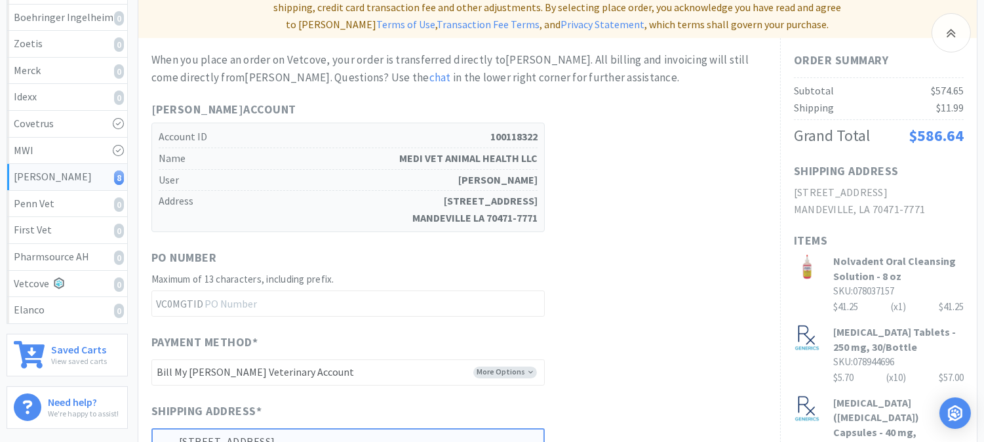
scroll to position [291, 0]
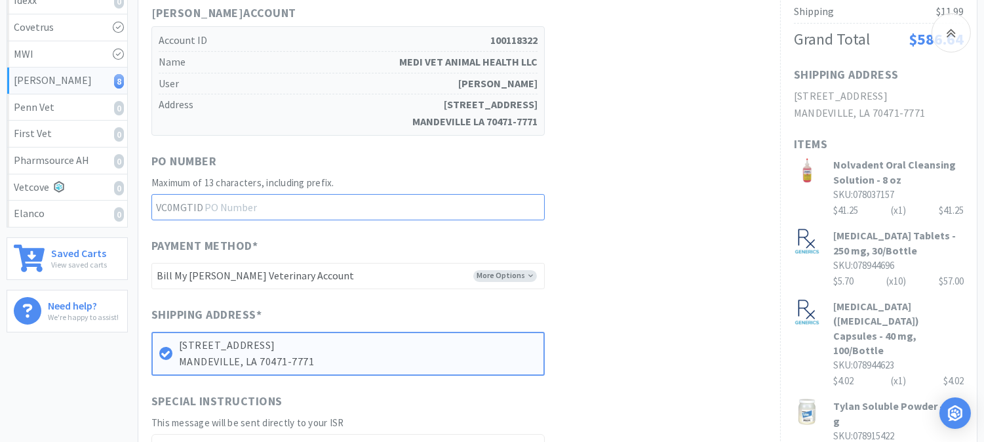
click at [359, 194] on input "text" at bounding box center [347, 207] width 393 height 26
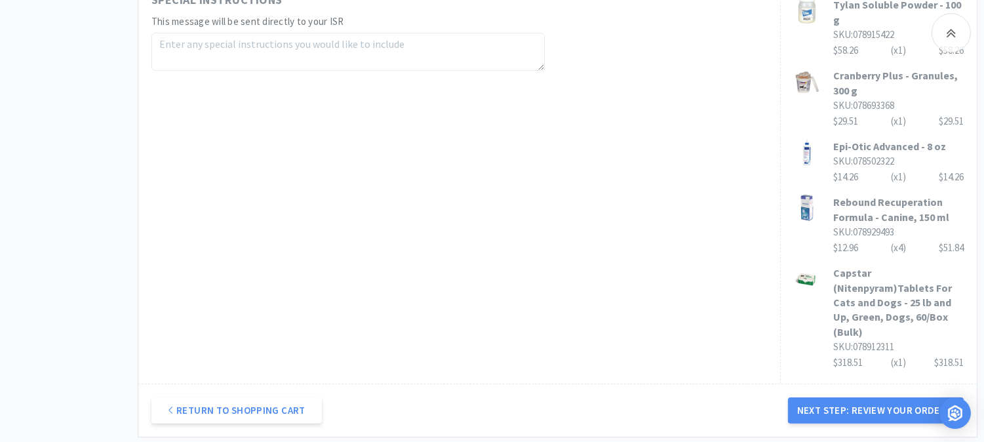
scroll to position [776, 0]
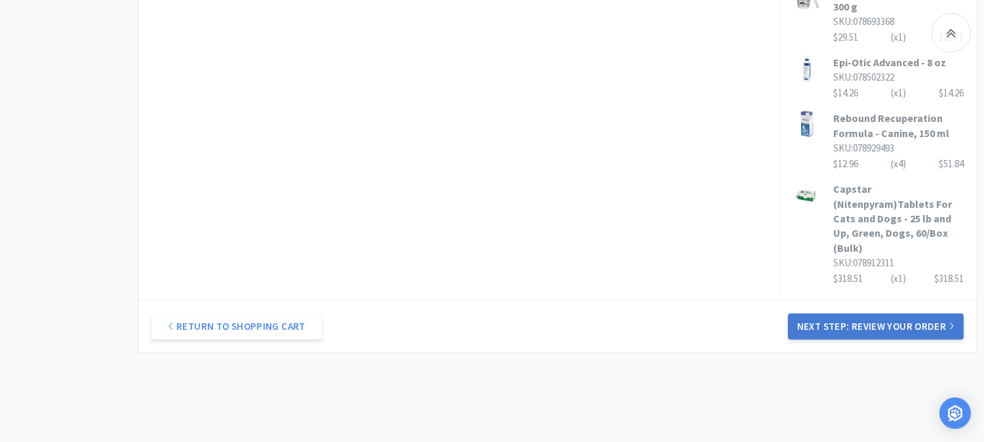
click at [872, 313] on button "Next Step: Review Your Order" at bounding box center [876, 326] width 176 height 26
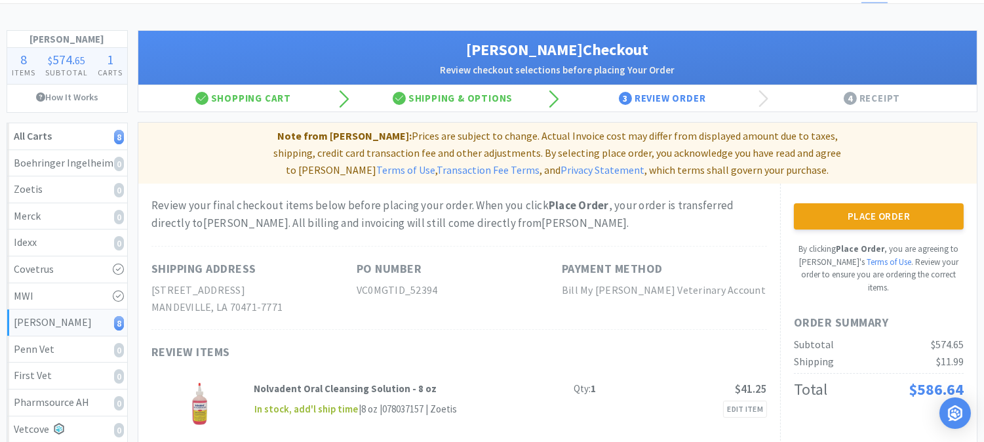
scroll to position [73, 0]
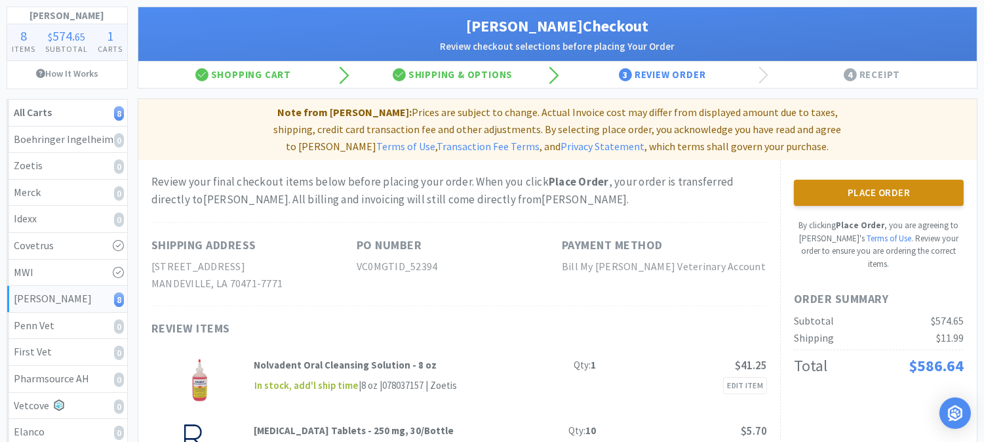
click at [882, 180] on button "Place Order" at bounding box center [879, 193] width 170 height 26
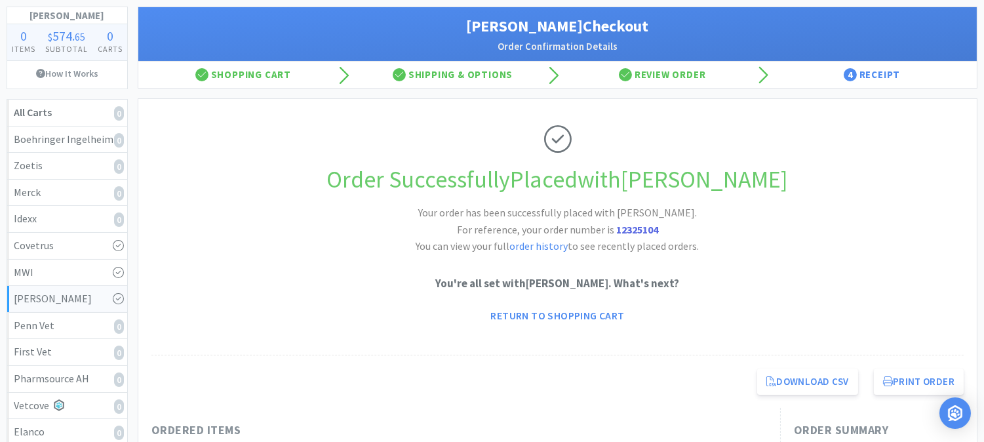
click at [636, 232] on strong "12325104" at bounding box center [637, 229] width 42 height 13
copy strong "12325104"
